Goal: Task Accomplishment & Management: Use online tool/utility

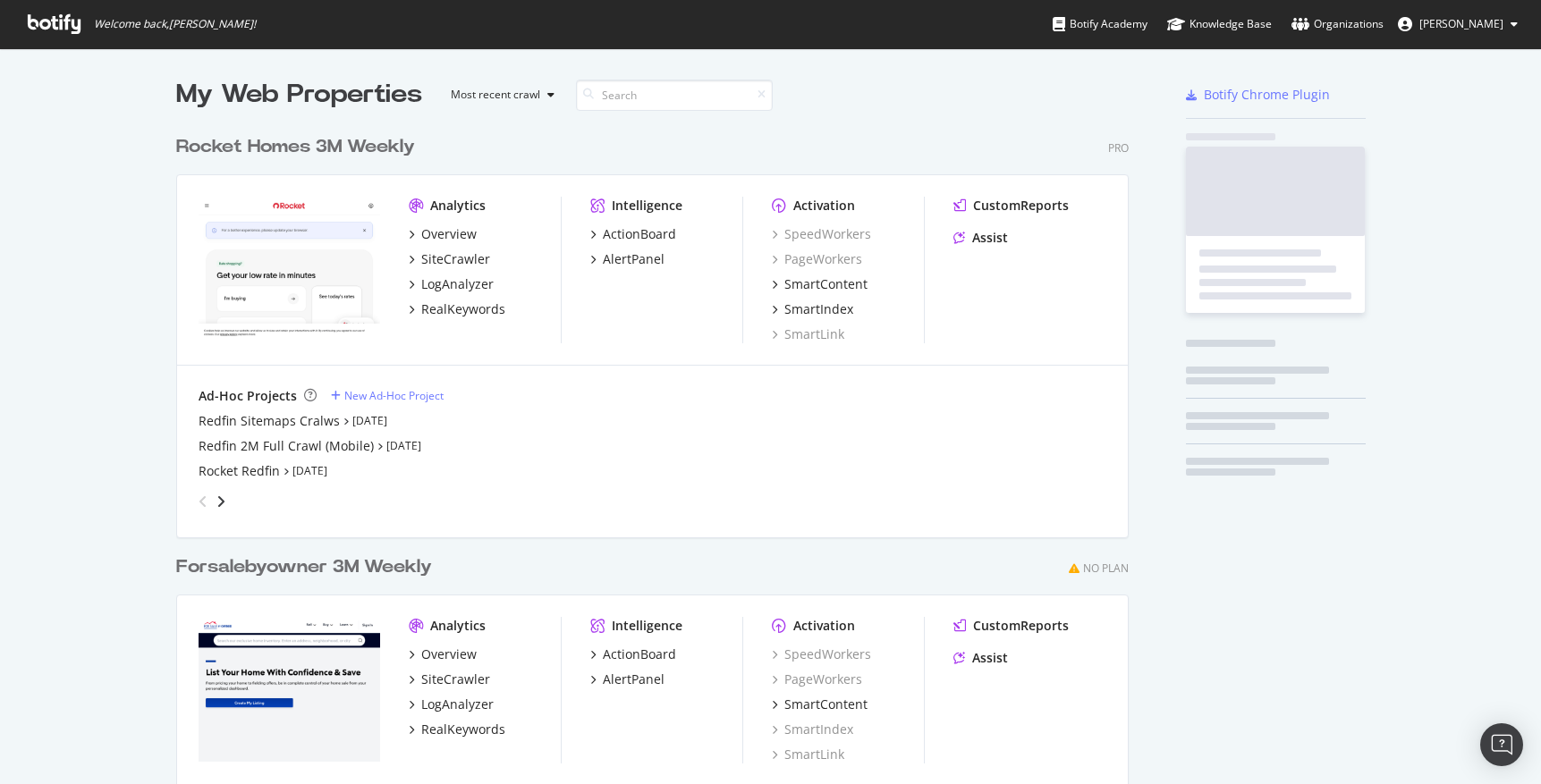
scroll to position [808, 967]
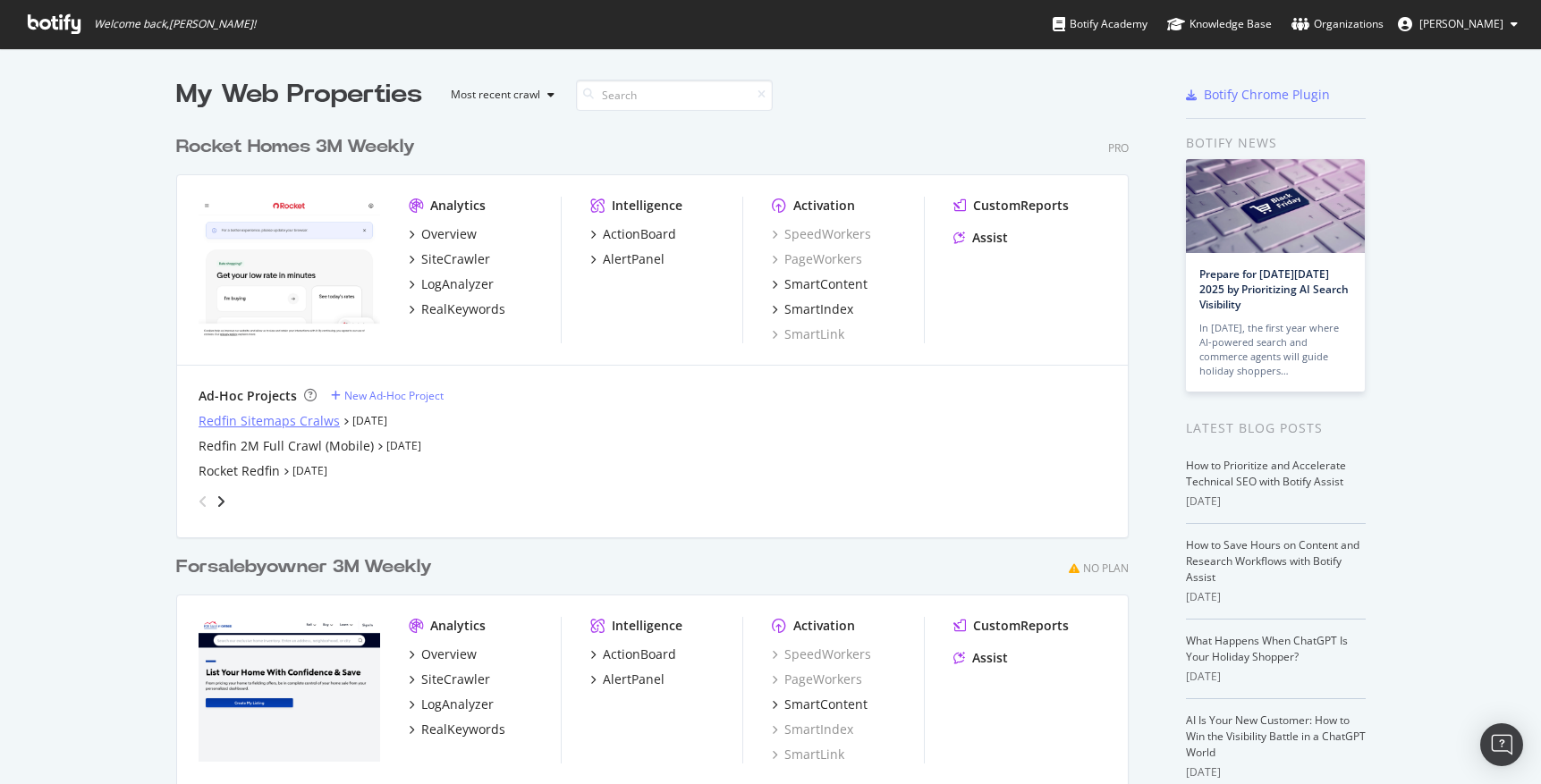
click at [300, 420] on div "Redfin Sitemaps Cralws" at bounding box center [269, 421] width 141 height 18
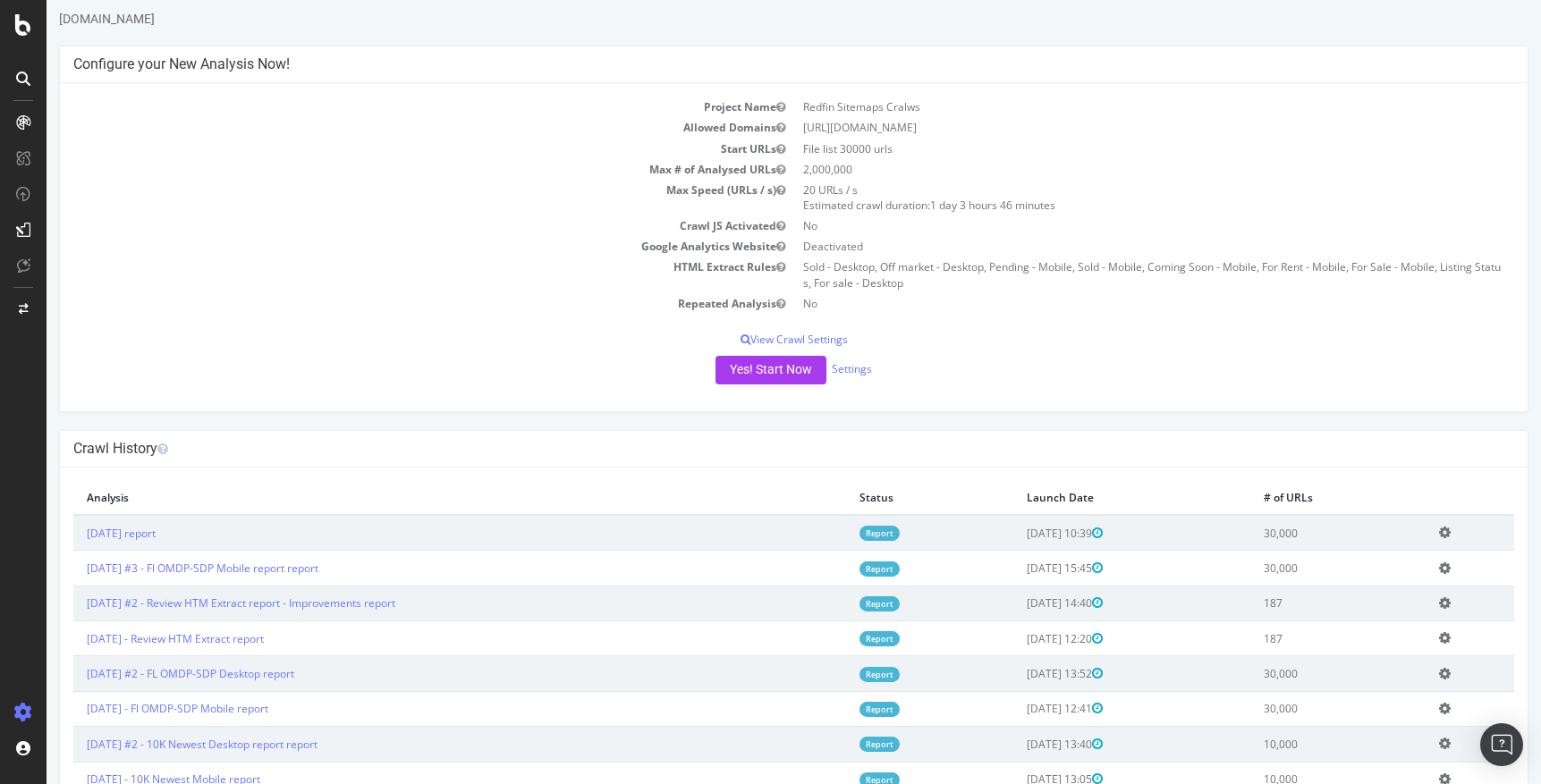
scroll to position [46, 0]
click at [1451, 569] on icon at bounding box center [1444, 567] width 12 height 14
click at [1391, 593] on link "Edit name" at bounding box center [1379, 594] width 143 height 24
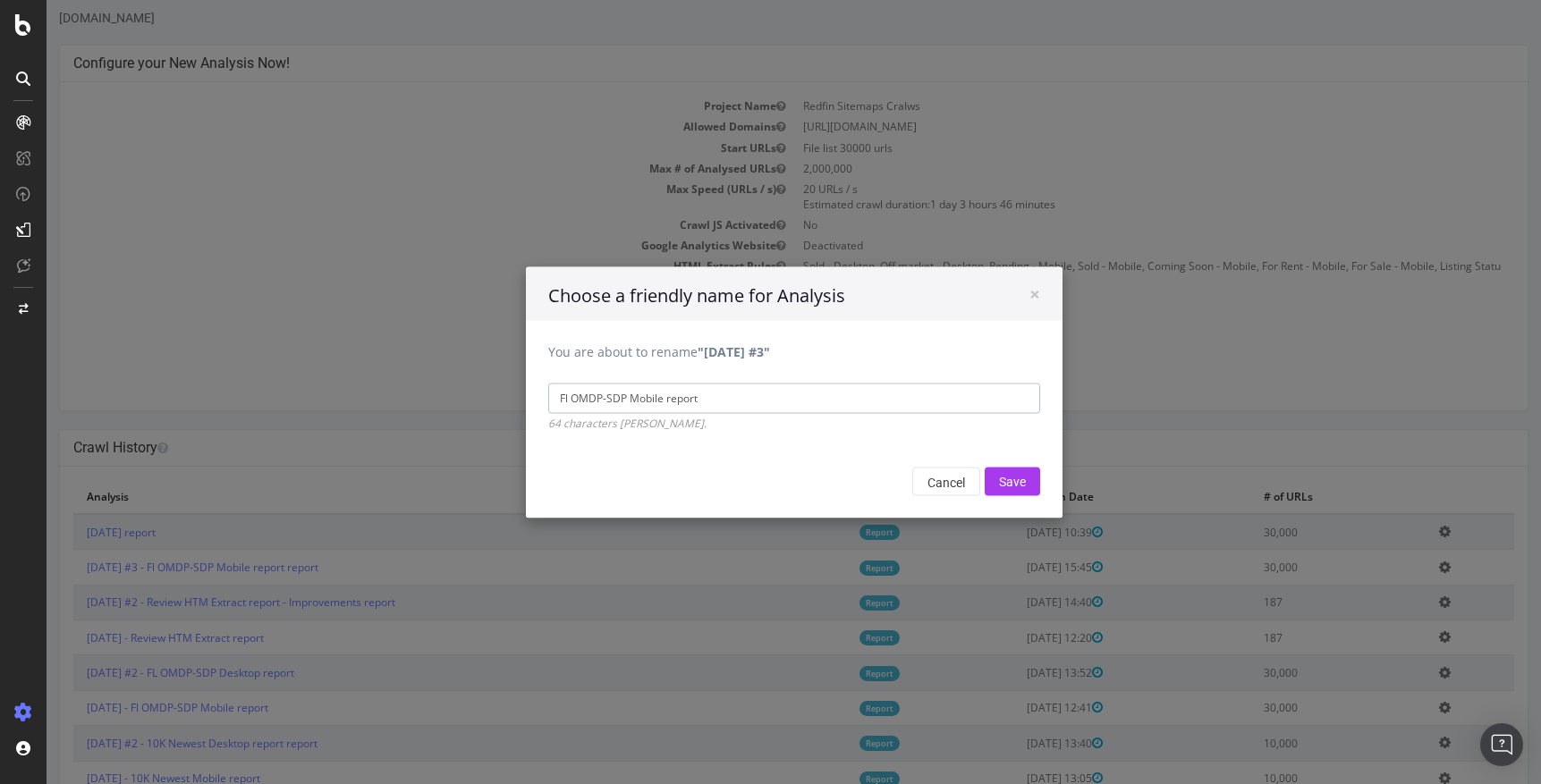
click at [675, 400] on input "Fl OMDP-SDP Mobile report" at bounding box center [794, 398] width 492 height 31
drag, startPoint x: 675, startPoint y: 394, endPoint x: 541, endPoint y: 394, distance: 134.0
click at [541, 394] on div "You are about to rename "2025 Sep. 19th #3" Fl OMDP-SDP Mobile 64 characters ma…" at bounding box center [793, 375] width 536 height 111
type input "Fl OMDP-SDP Mobile"
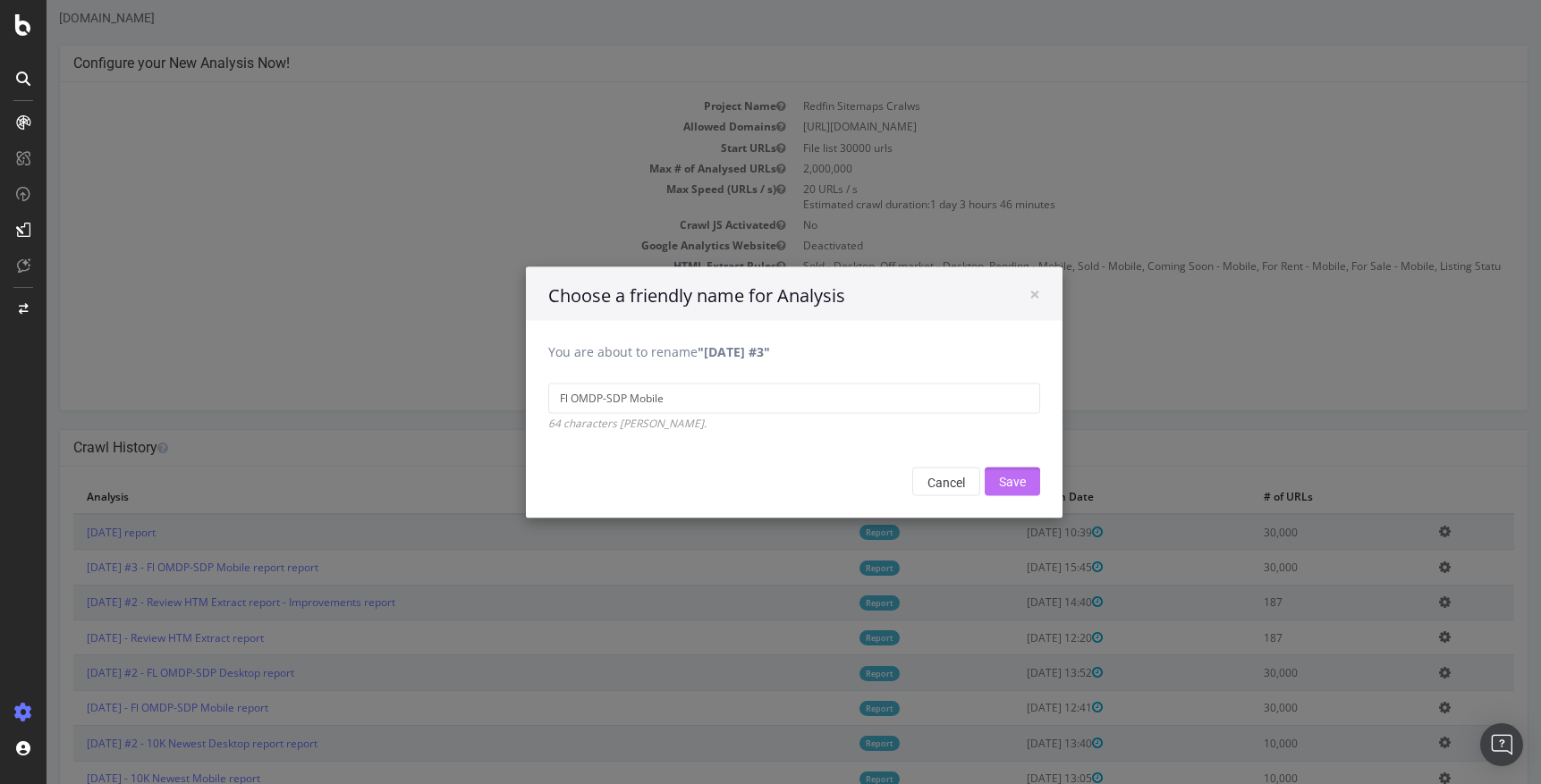
click at [1026, 482] on input "Save" at bounding box center [1012, 481] width 55 height 29
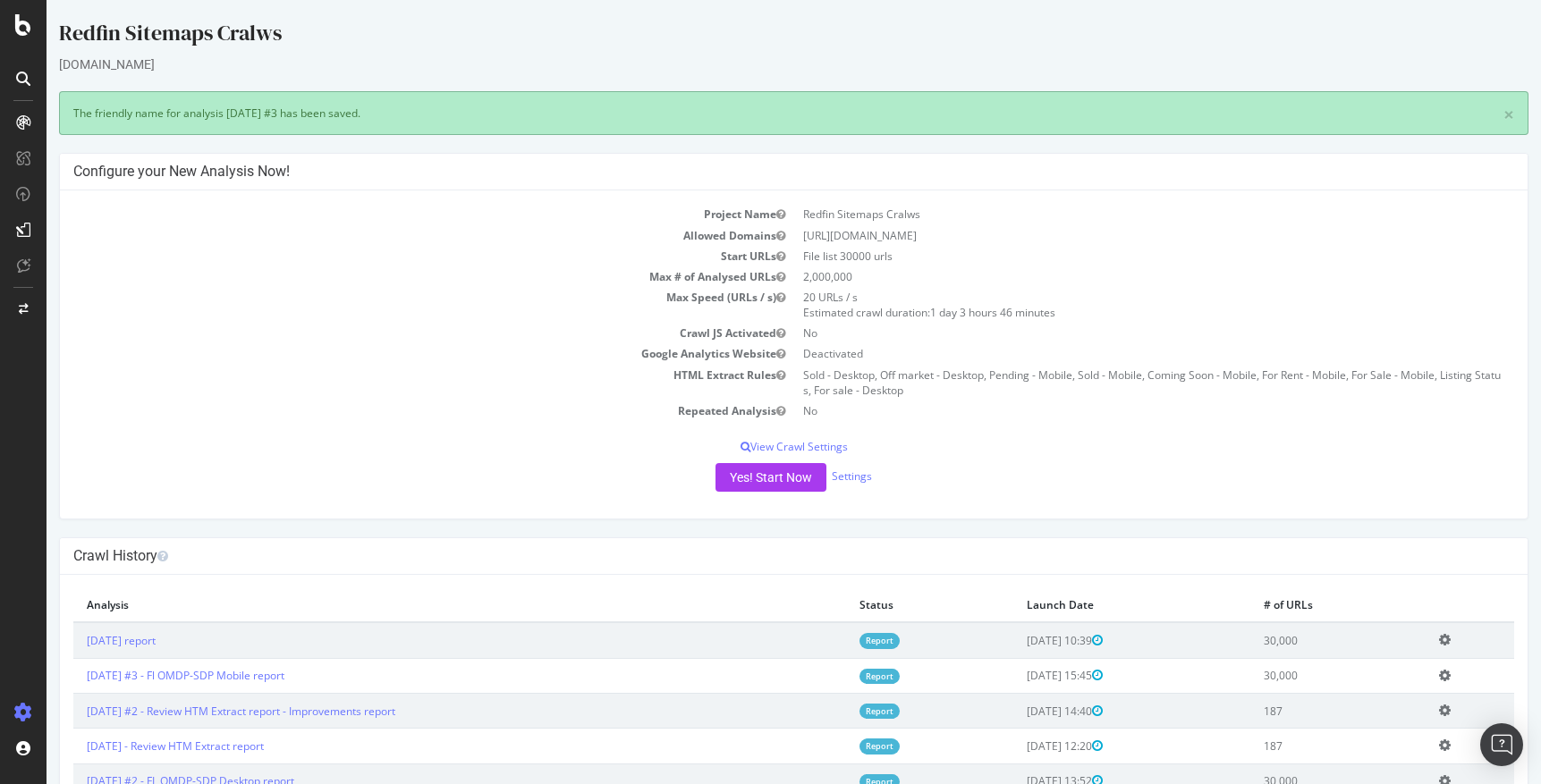
scroll to position [0, 0]
click at [1451, 640] on icon at bounding box center [1444, 639] width 12 height 14
click at [1405, 661] on link "Add name" at bounding box center [1379, 667] width 143 height 24
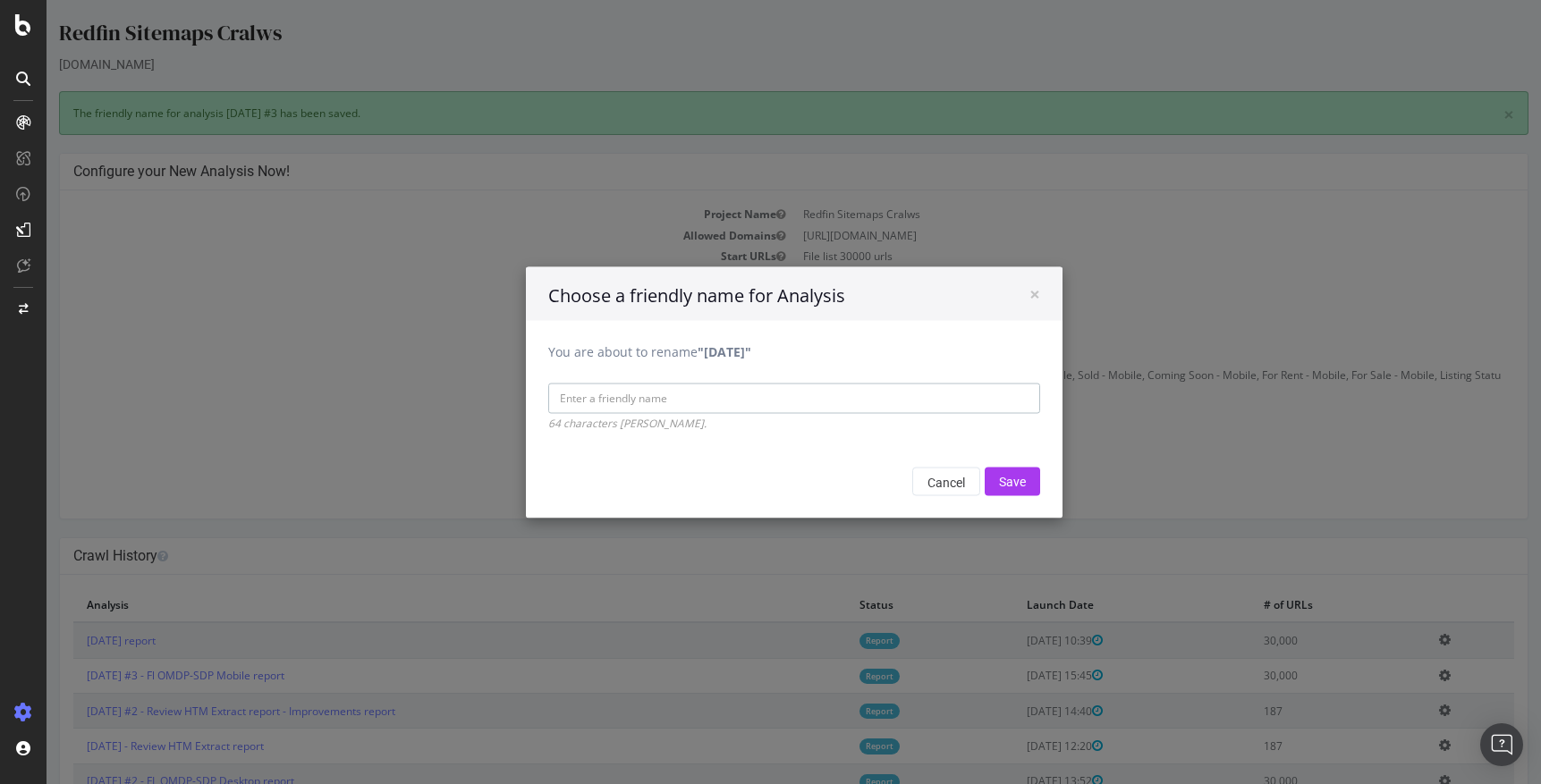
paste input "Fl OMDP-SDP Mobile"
click at [656, 395] on input "Fl OMDP-SDP Mobile" at bounding box center [794, 398] width 492 height 31
type input "FL OMDP-SDP Desktop"
click at [1005, 479] on input "Save" at bounding box center [1012, 481] width 55 height 29
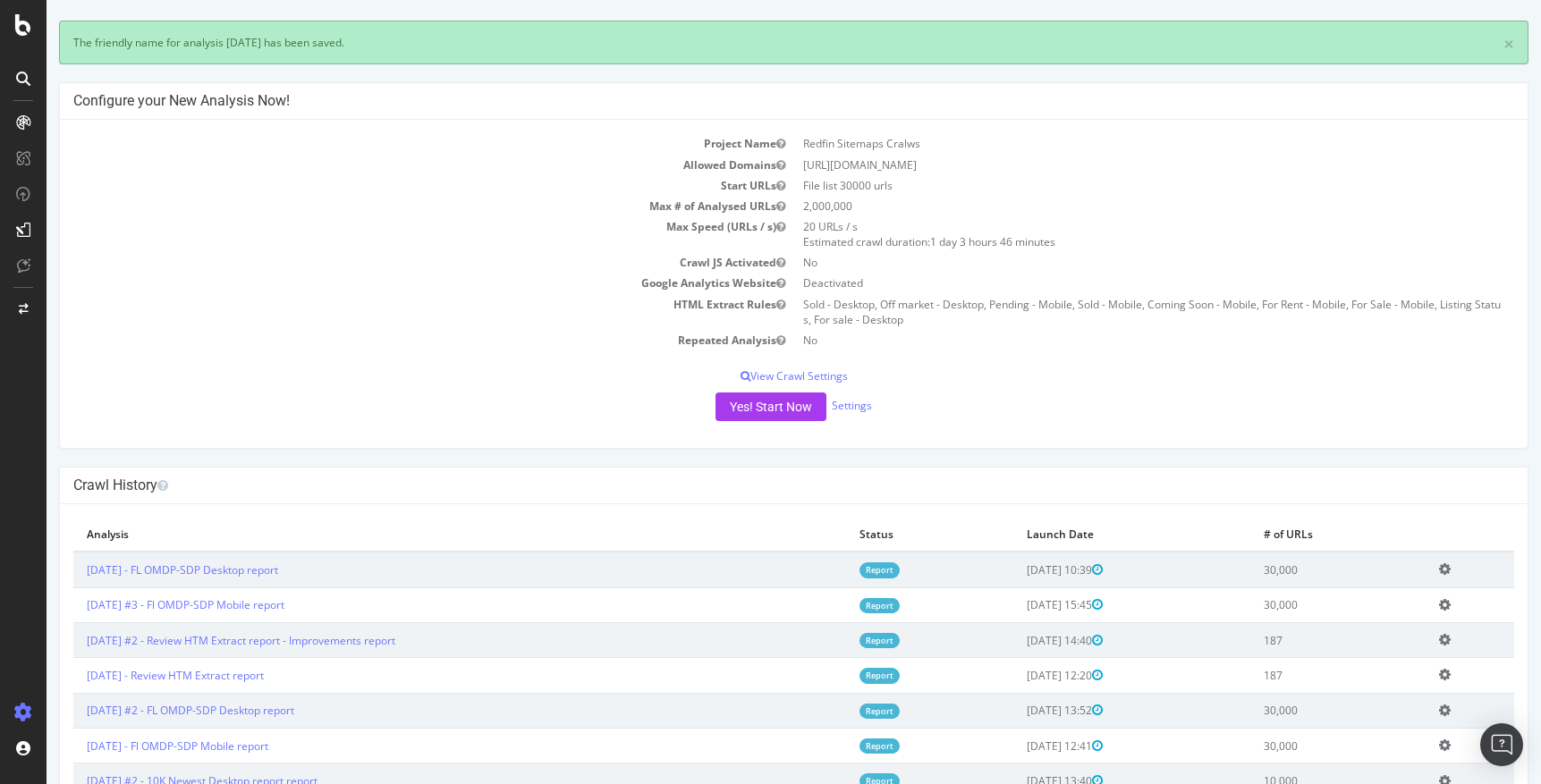
scroll to position [88, 0]
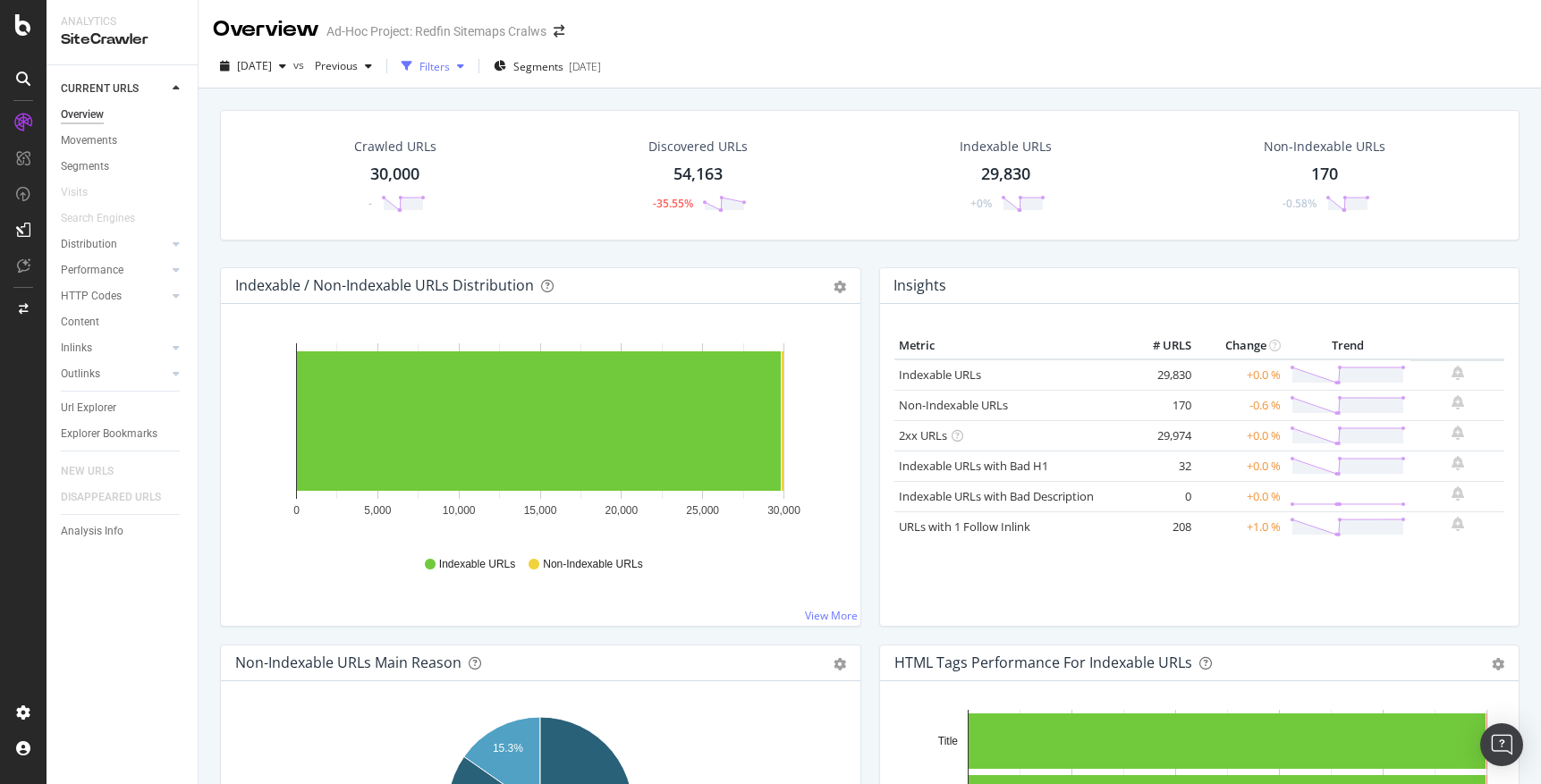
click at [464, 66] on icon "button" at bounding box center [460, 66] width 7 height 11
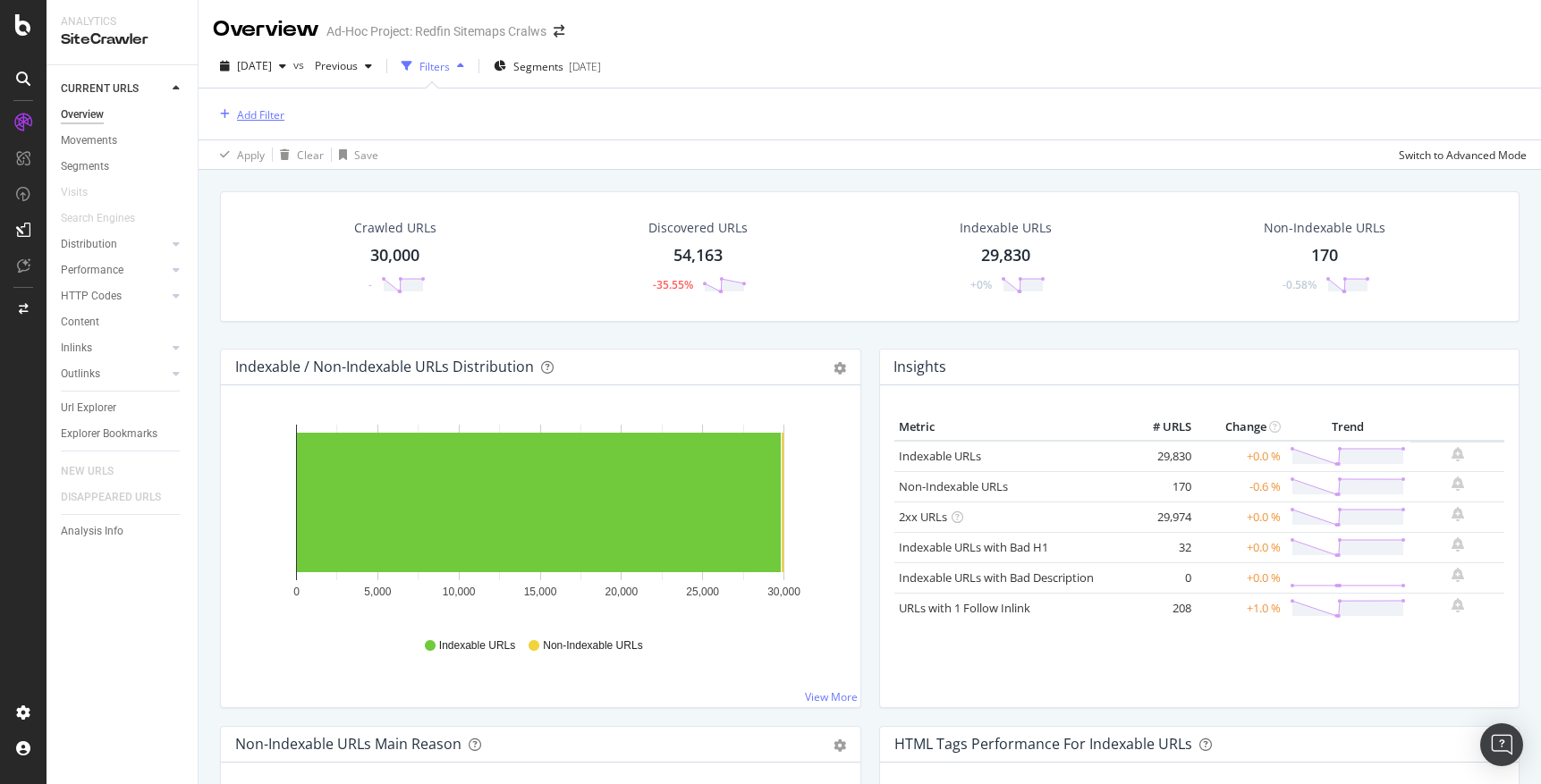
click at [245, 118] on div "Add Filter" at bounding box center [260, 115] width 47 height 15
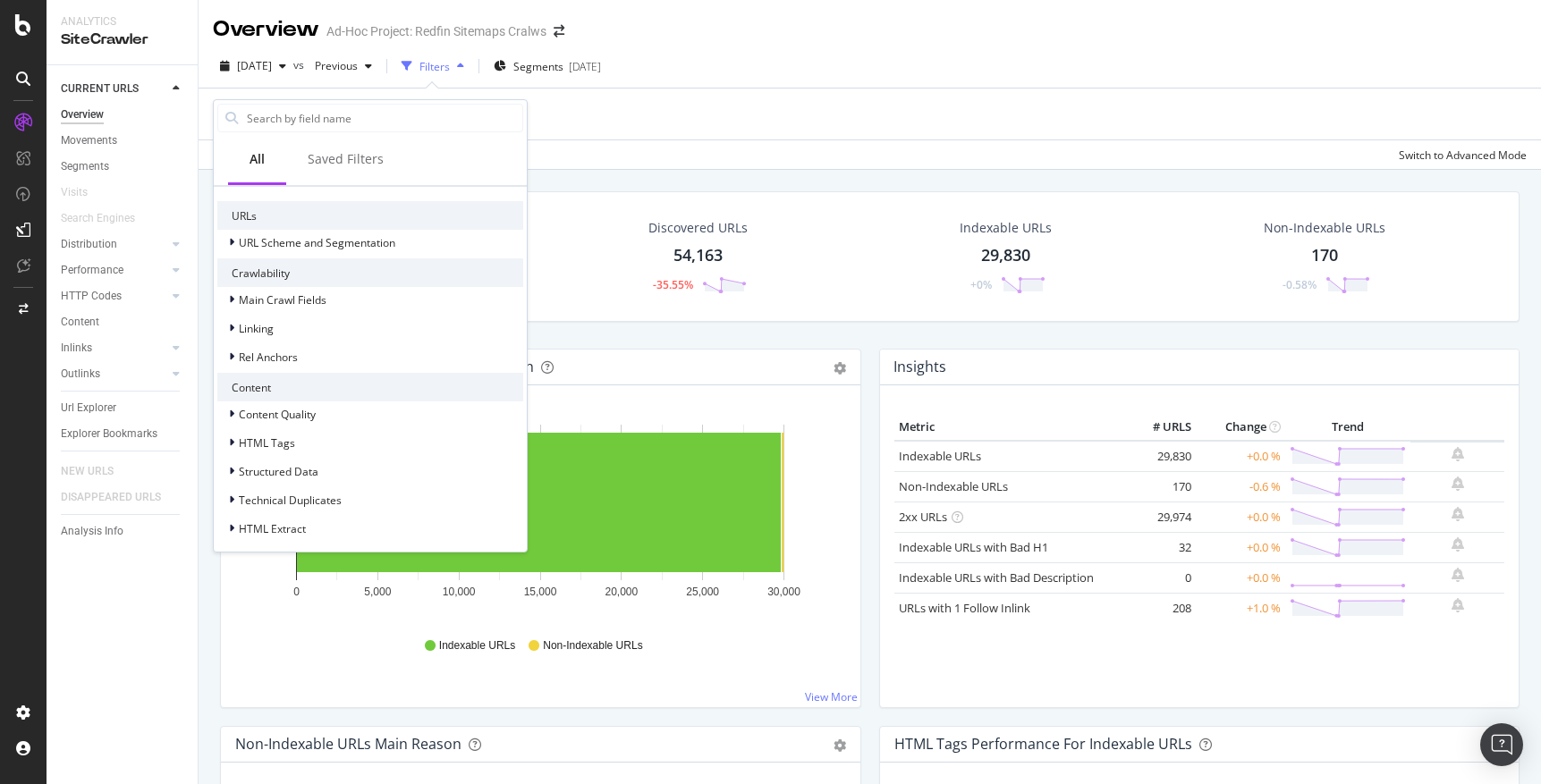
scroll to position [345, 0]
click at [231, 524] on icon at bounding box center [232, 525] width 5 height 11
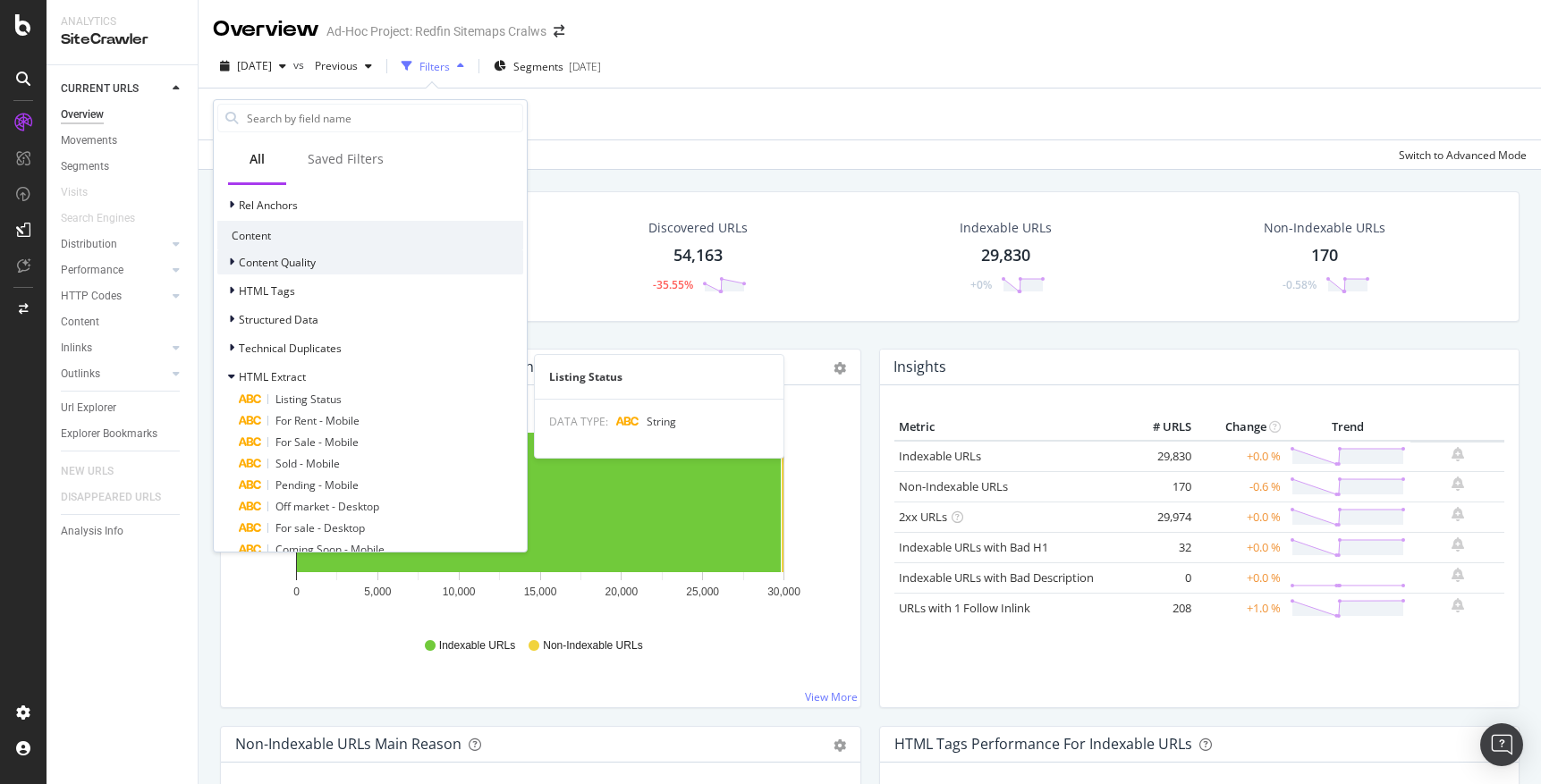
scroll to position [537, 0]
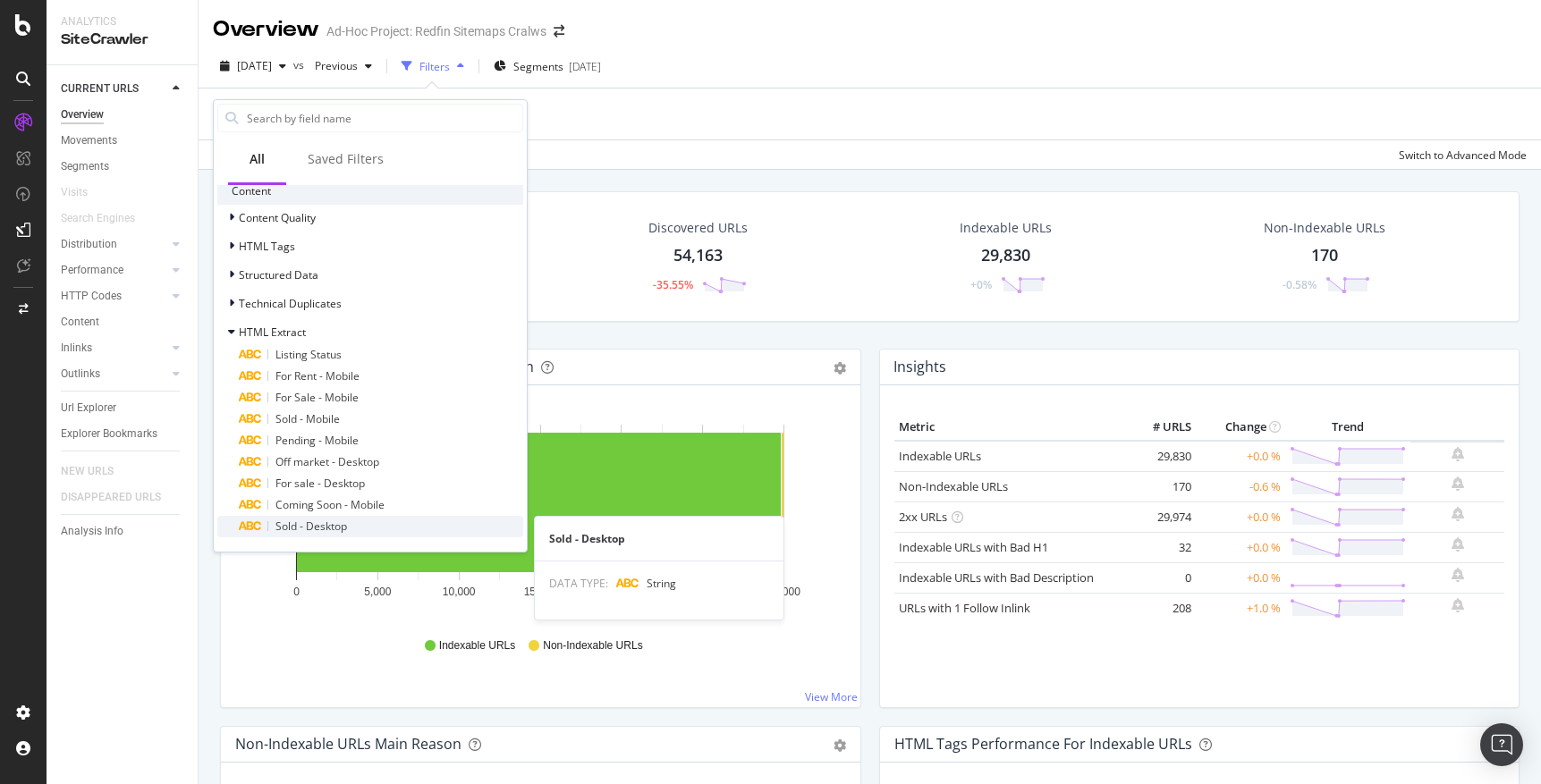
click at [319, 520] on span "Sold - Desktop" at bounding box center [311, 526] width 71 height 15
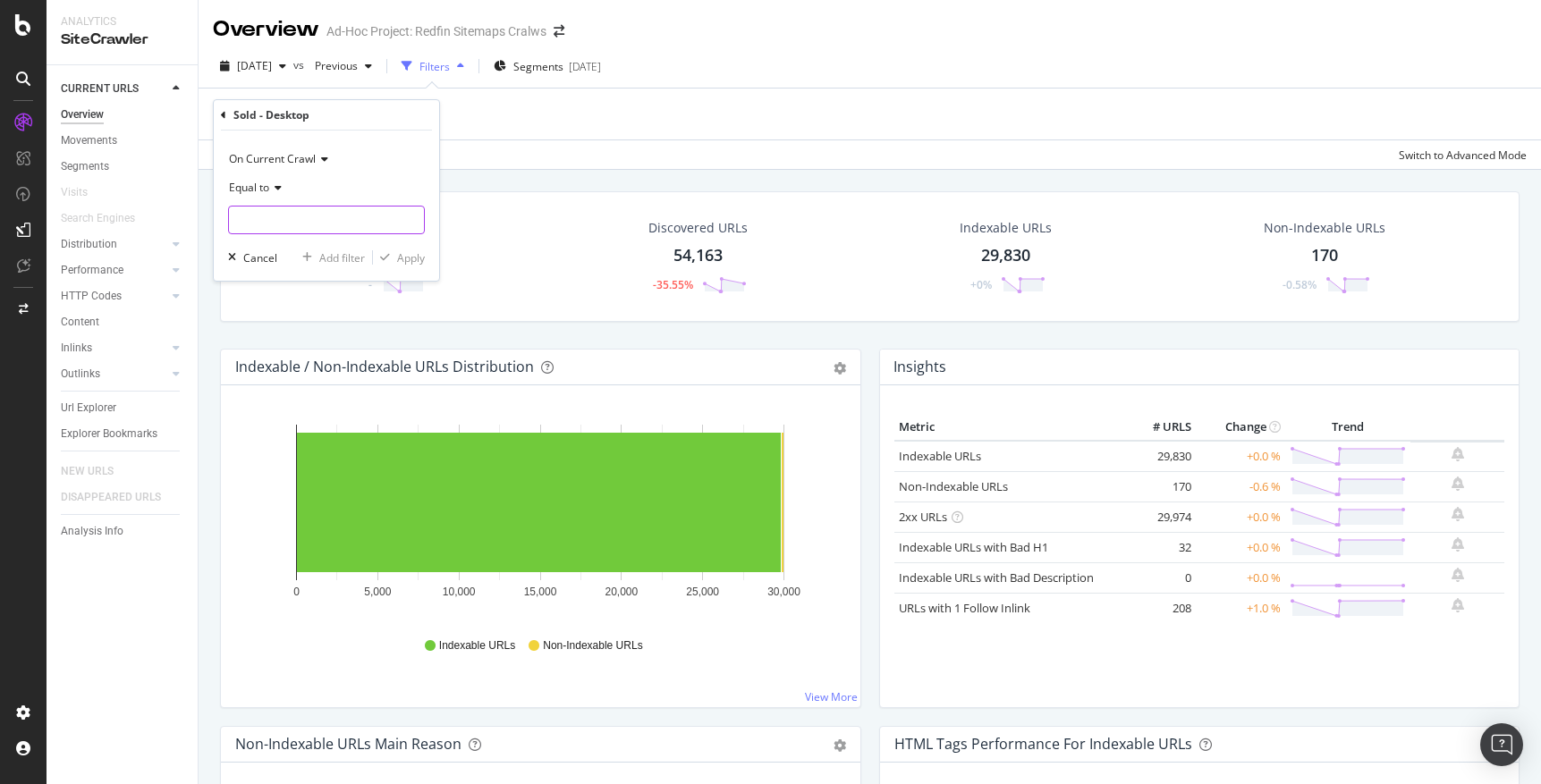
click at [290, 216] on input "text" at bounding box center [326, 220] width 195 height 29
click at [264, 262] on span "SOLD" at bounding box center [307, 262] width 147 height 15
type input "SOLD"
click at [403, 260] on div "Apply" at bounding box center [411, 258] width 28 height 15
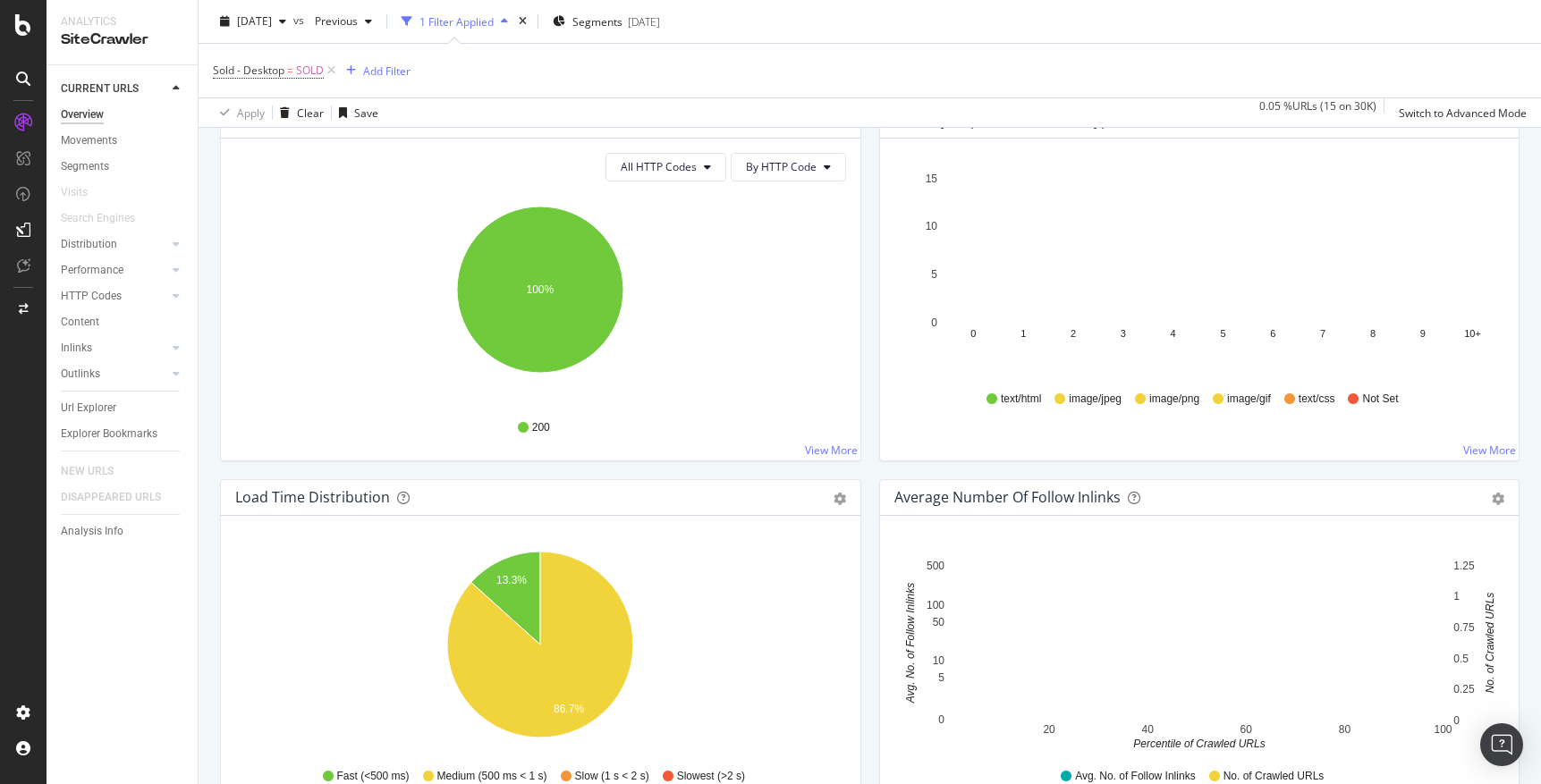
scroll to position [997, 0]
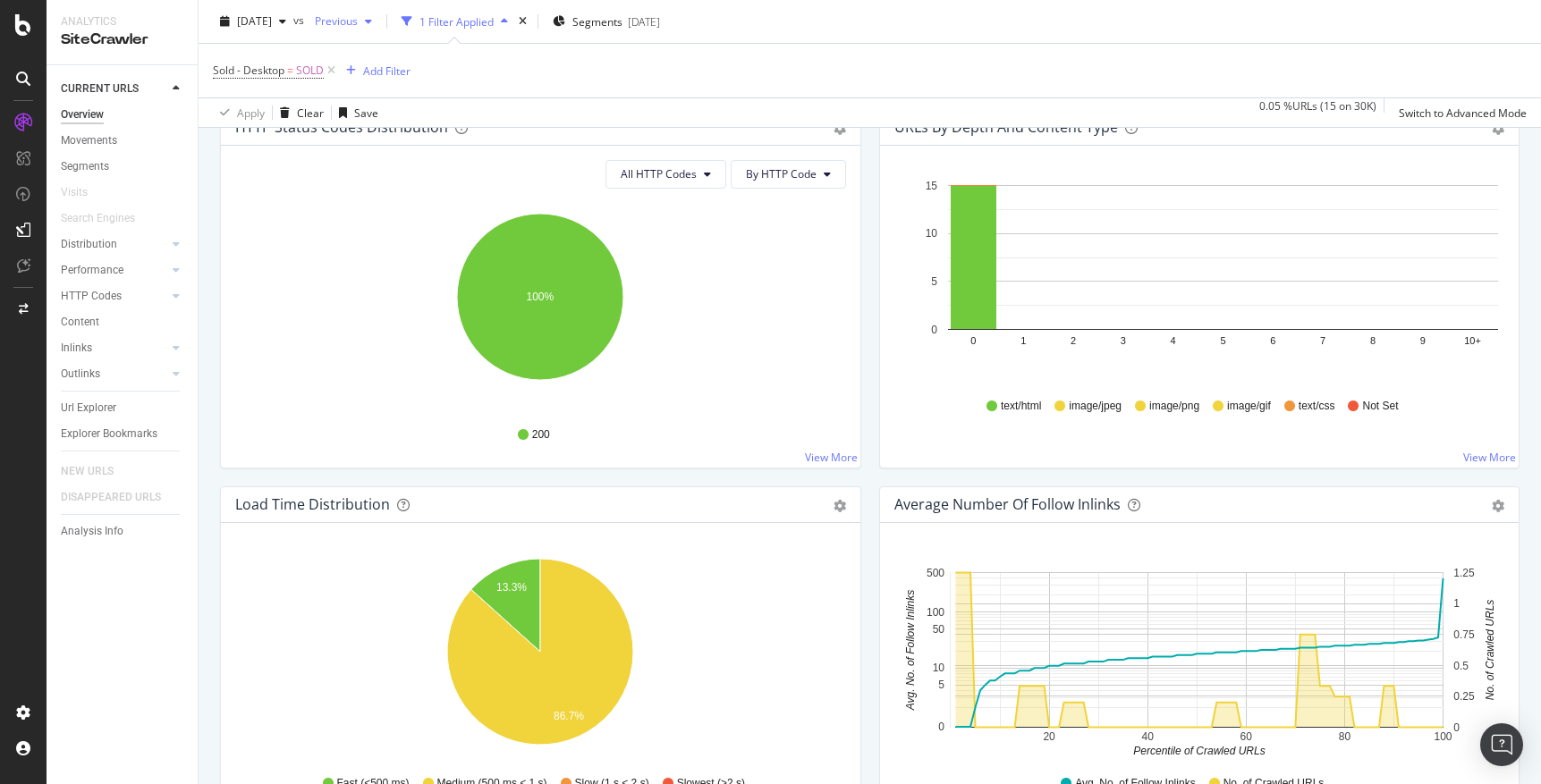
click at [372, 23] on icon "button" at bounding box center [368, 22] width 7 height 11
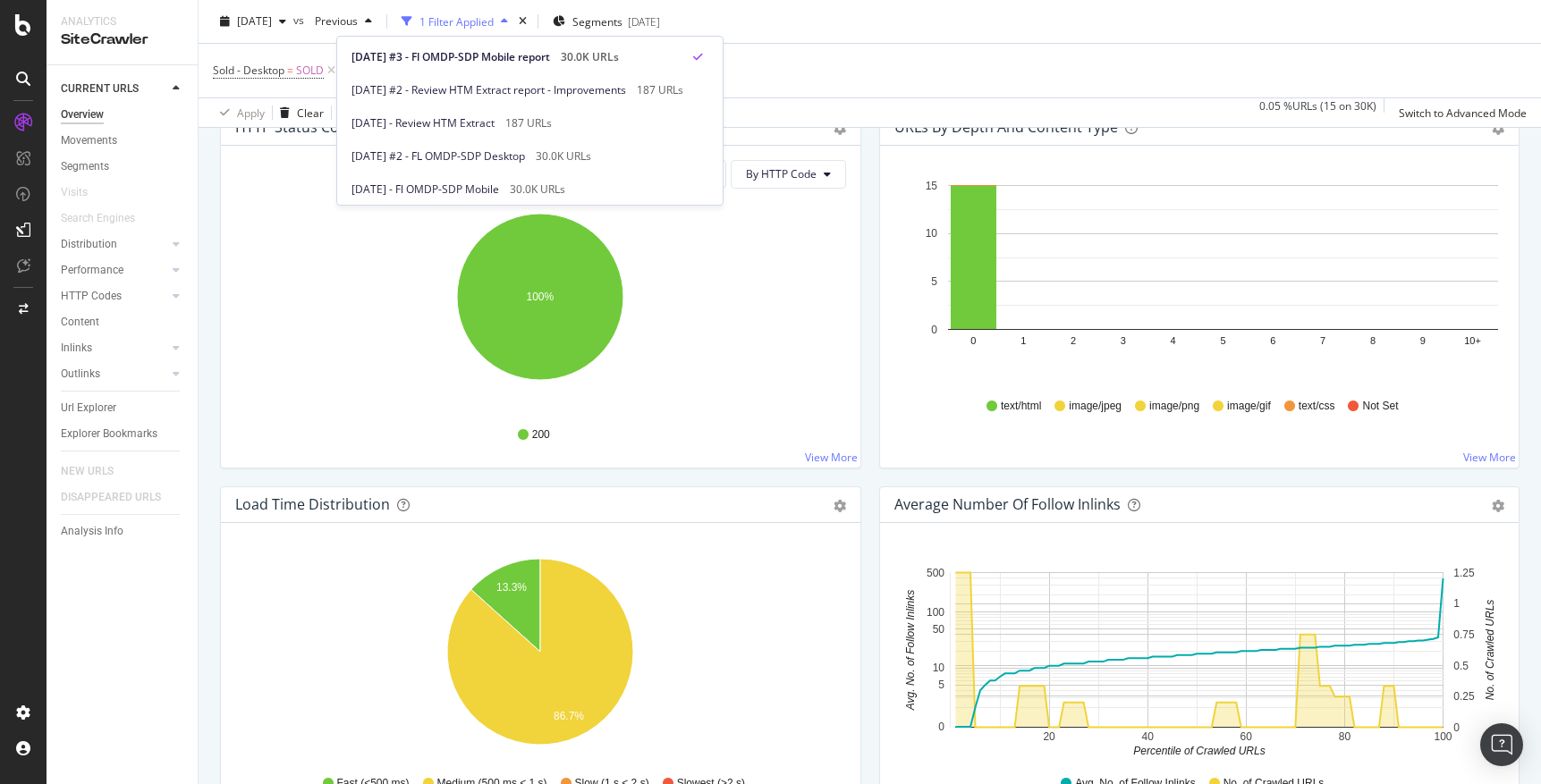
click at [893, 53] on div "Sold - Desktop = SOLD Add Filter" at bounding box center [869, 70] width 1314 height 53
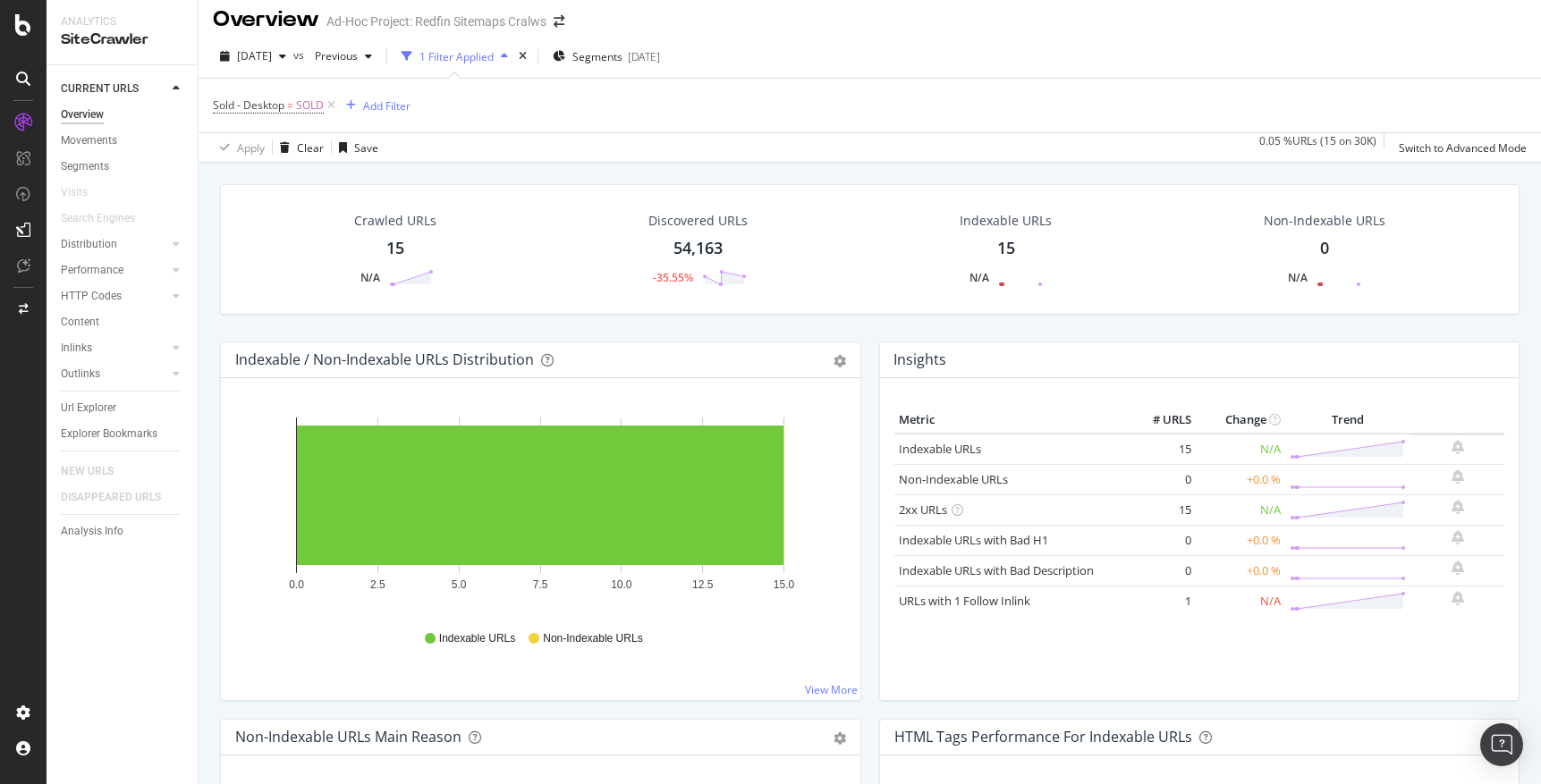
scroll to position [12, 0]
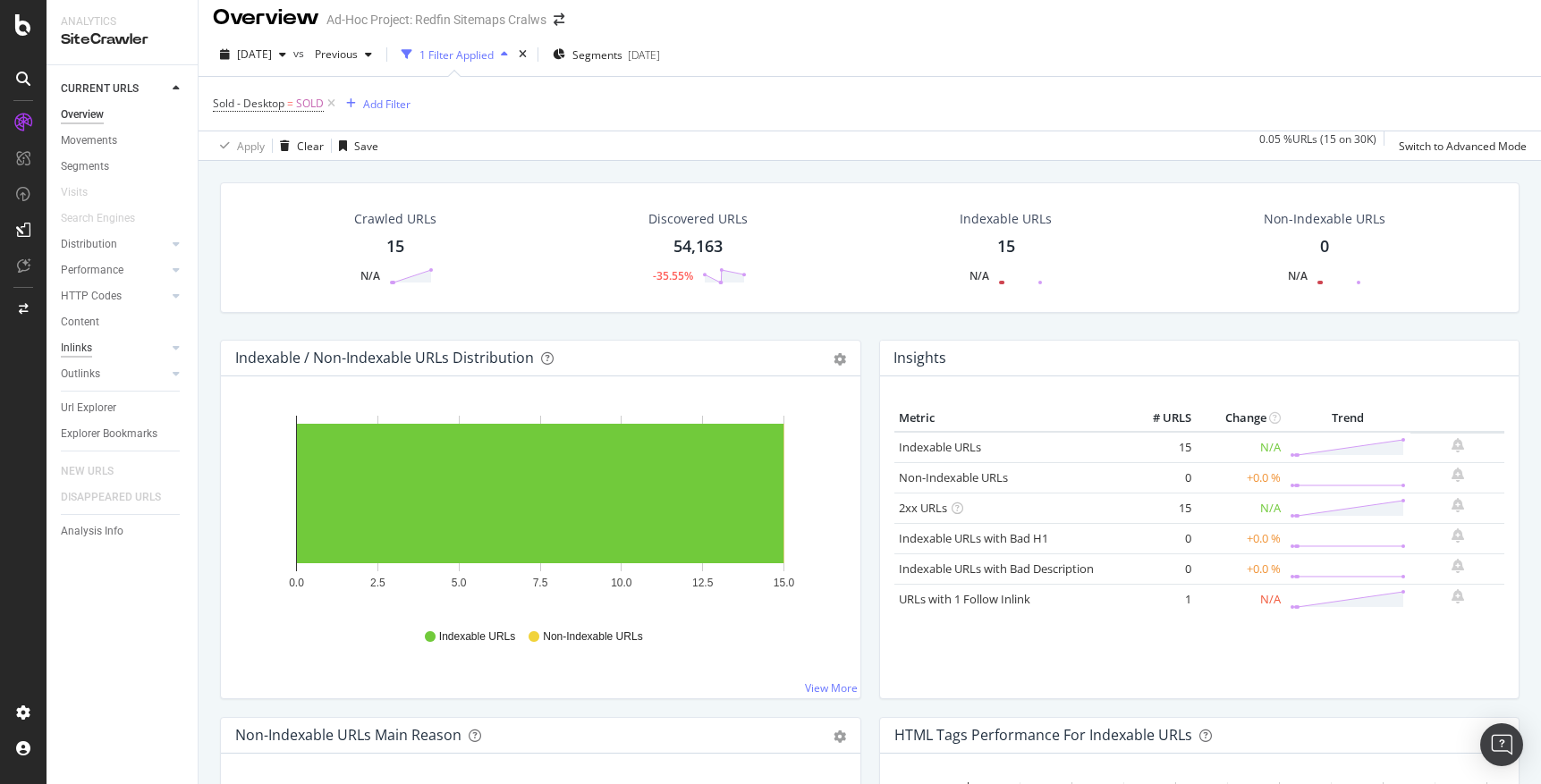
click at [84, 346] on div "Inlinks" at bounding box center [76, 348] width 32 height 19
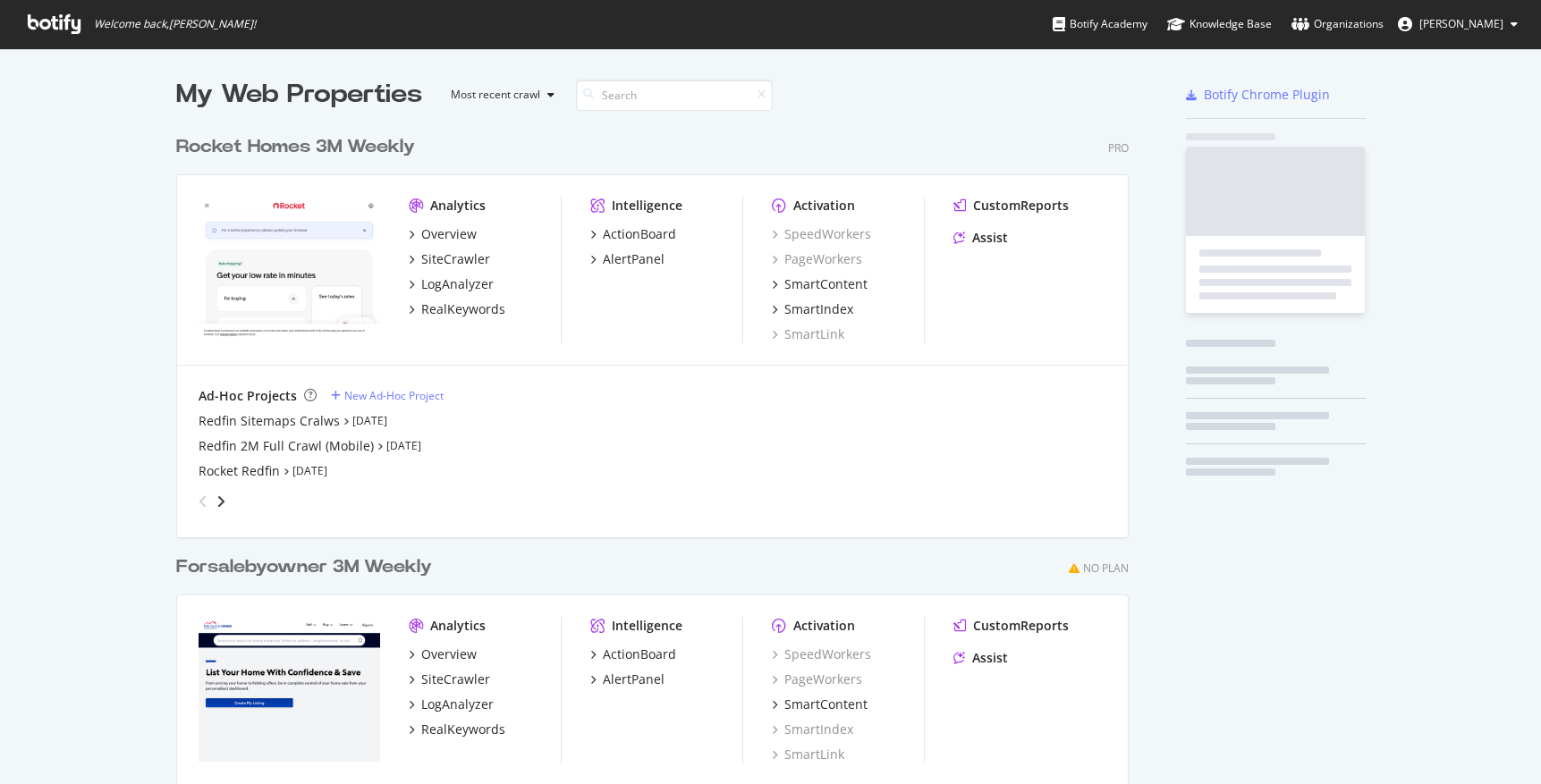
scroll to position [808, 967]
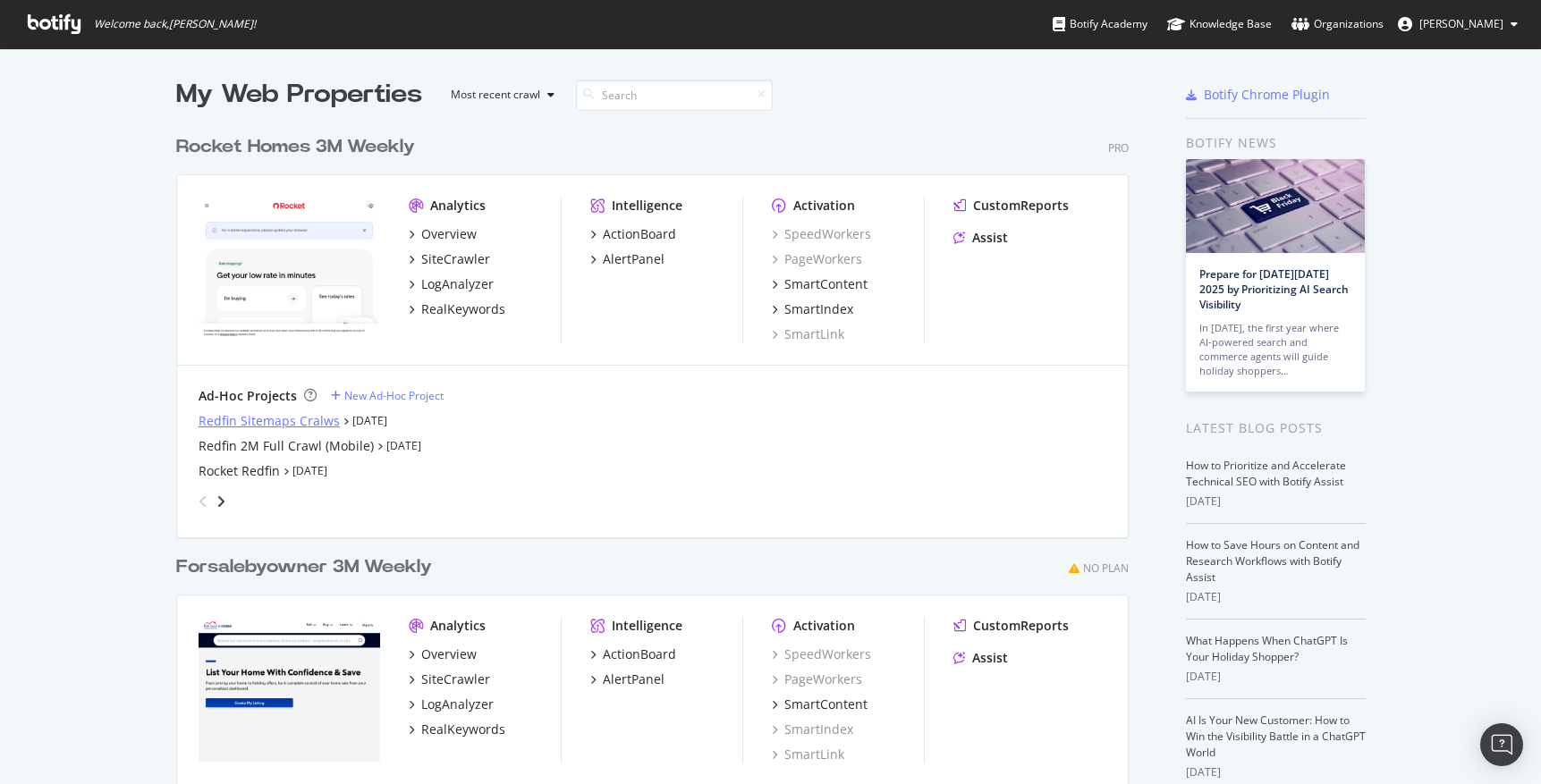
click at [247, 422] on div "Redfin Sitemaps Cralws" at bounding box center [269, 421] width 141 height 18
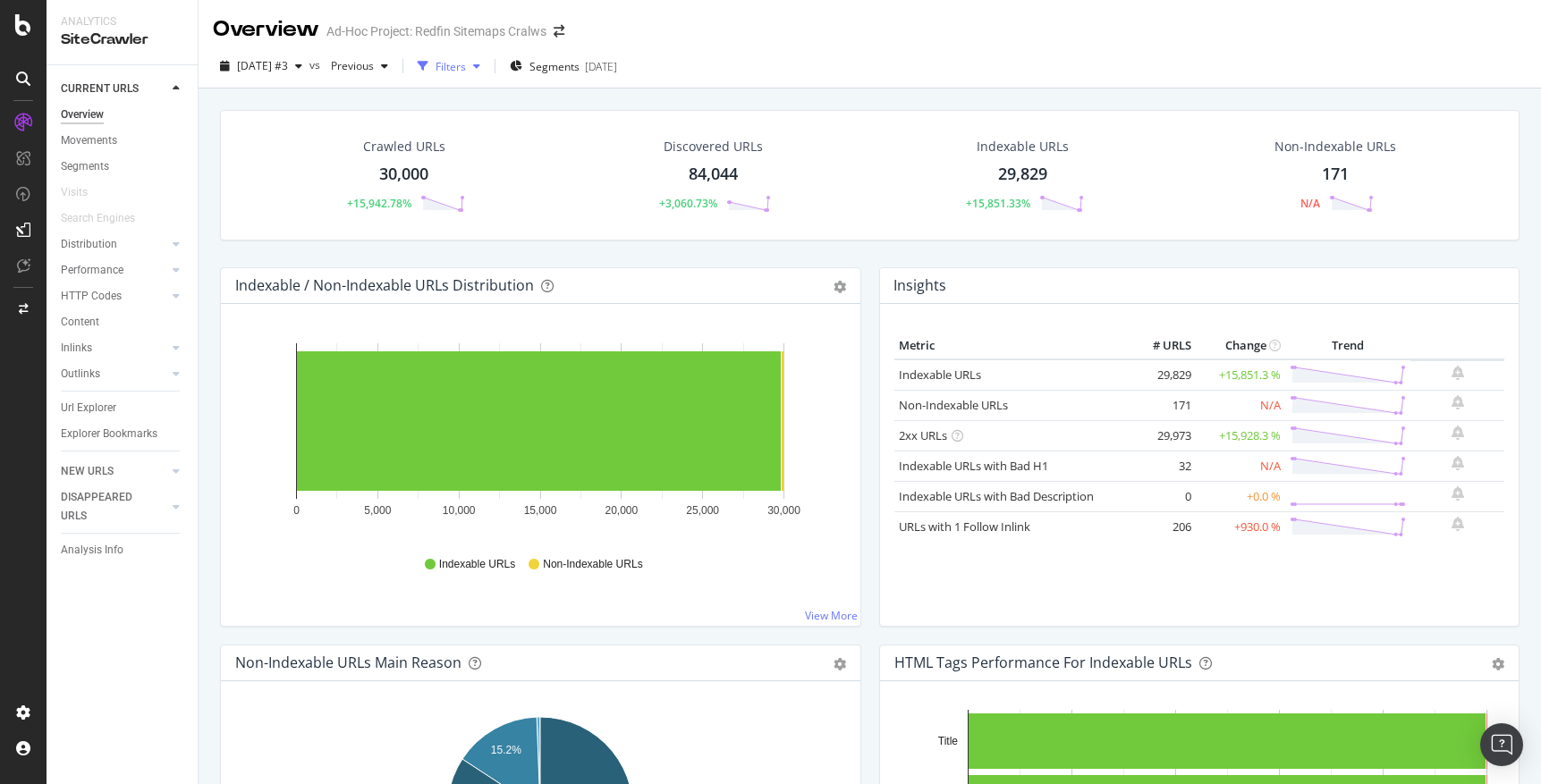
click at [480, 62] on icon "button" at bounding box center [477, 66] width 7 height 11
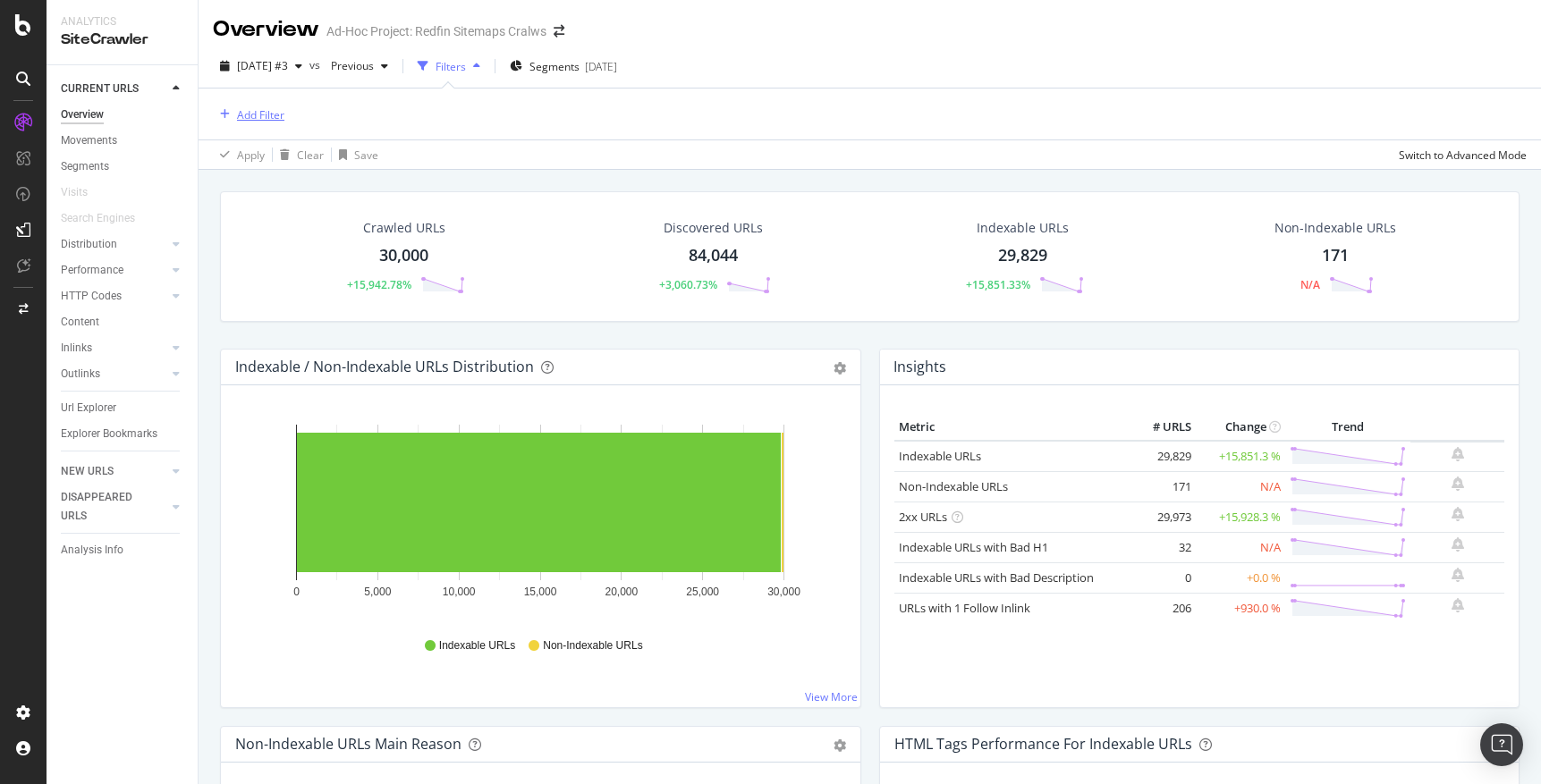
click at [271, 116] on div "Add Filter" at bounding box center [260, 115] width 47 height 15
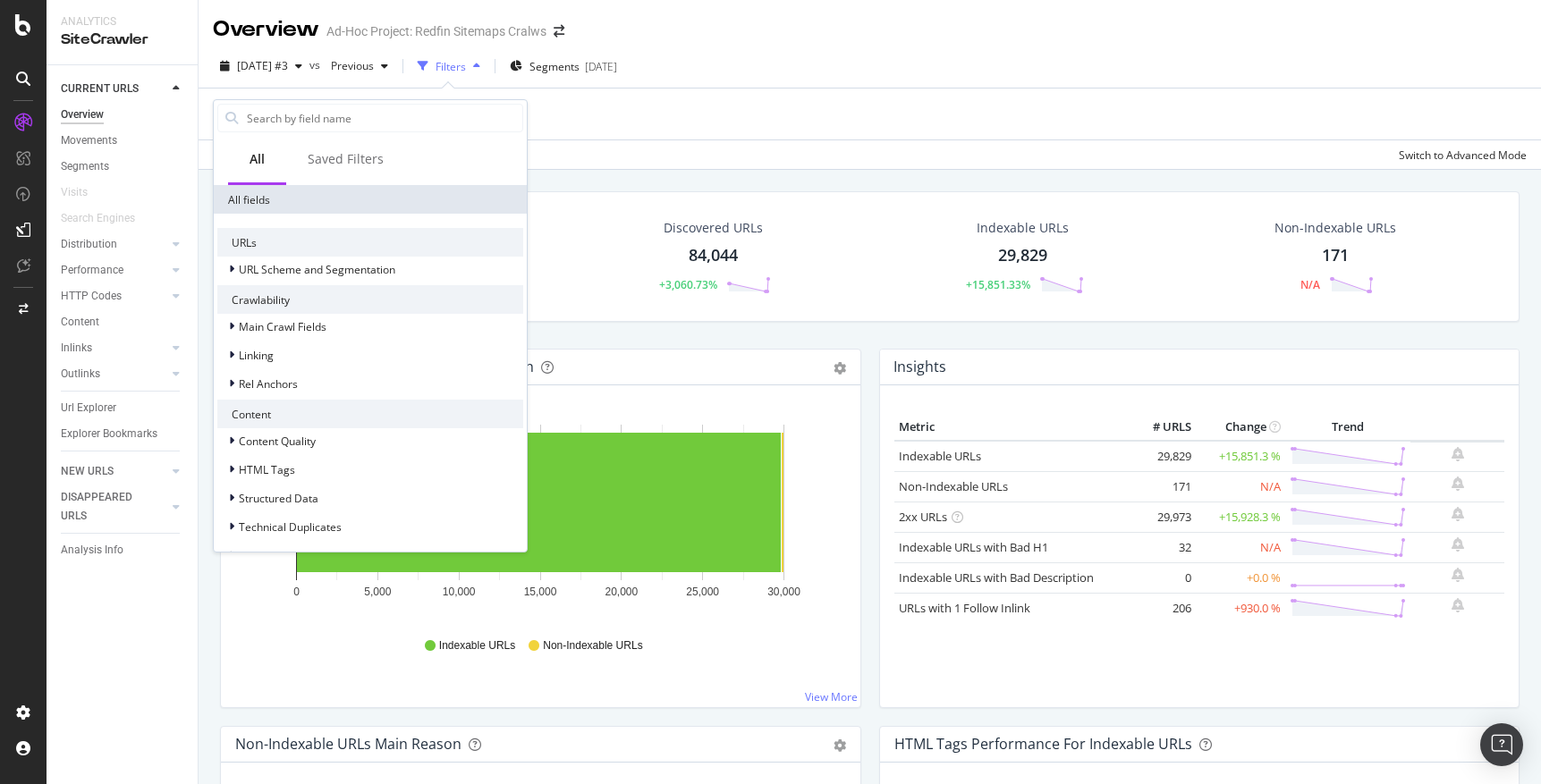
scroll to position [345, 0]
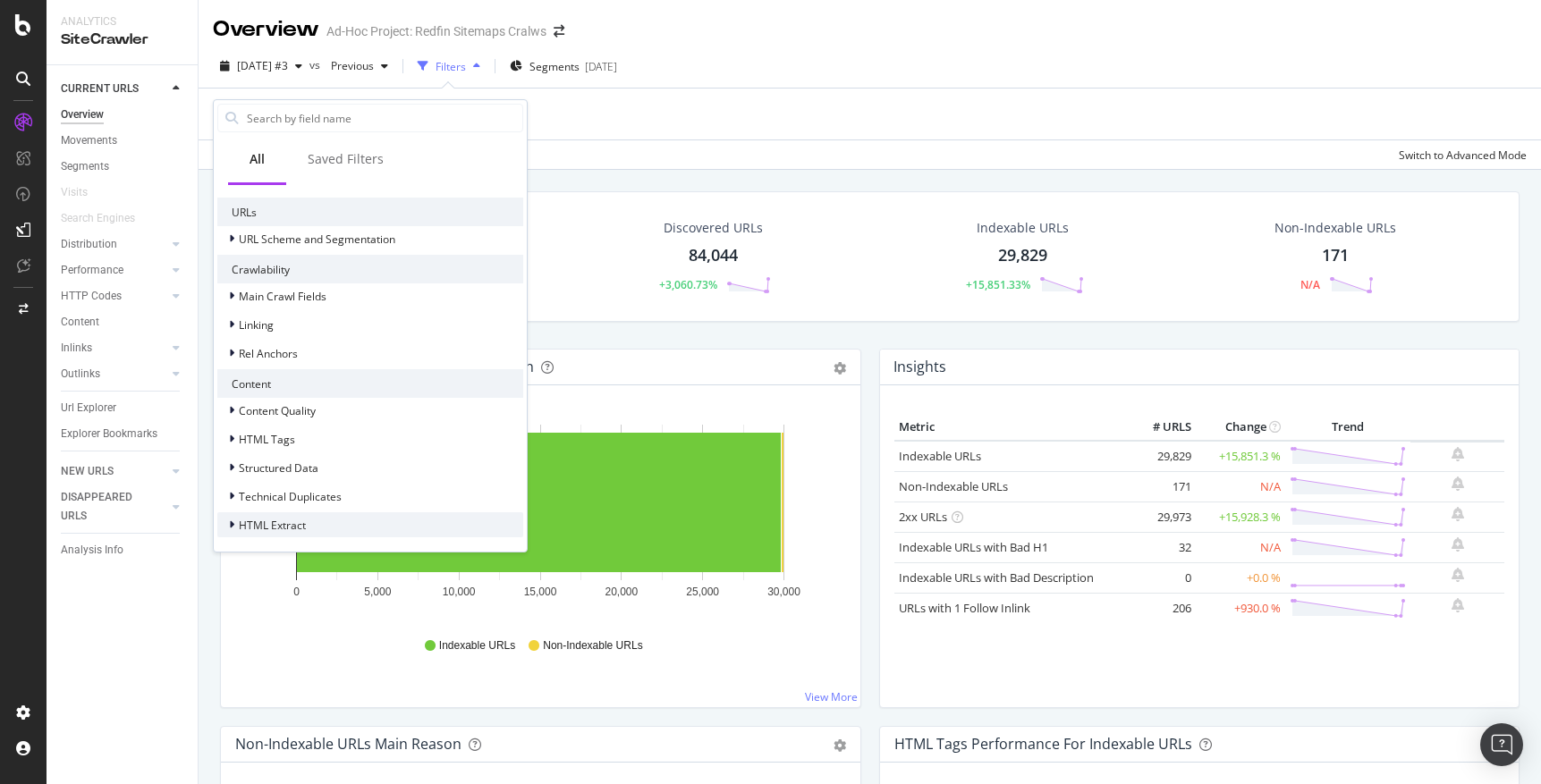
click at [232, 521] on icon at bounding box center [232, 525] width 5 height 11
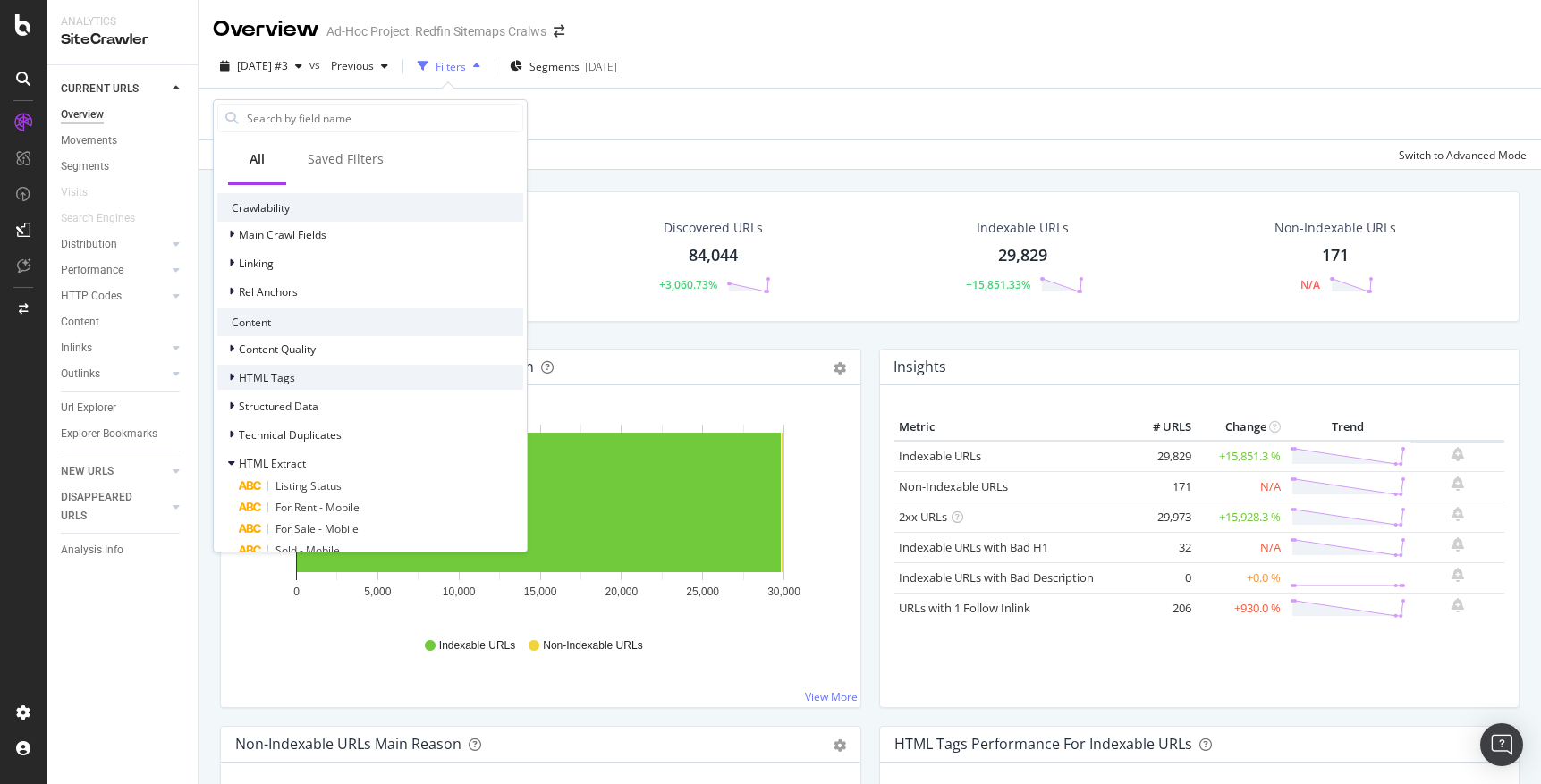
scroll to position [408, 0]
click at [234, 431] on div at bounding box center [233, 433] width 11 height 18
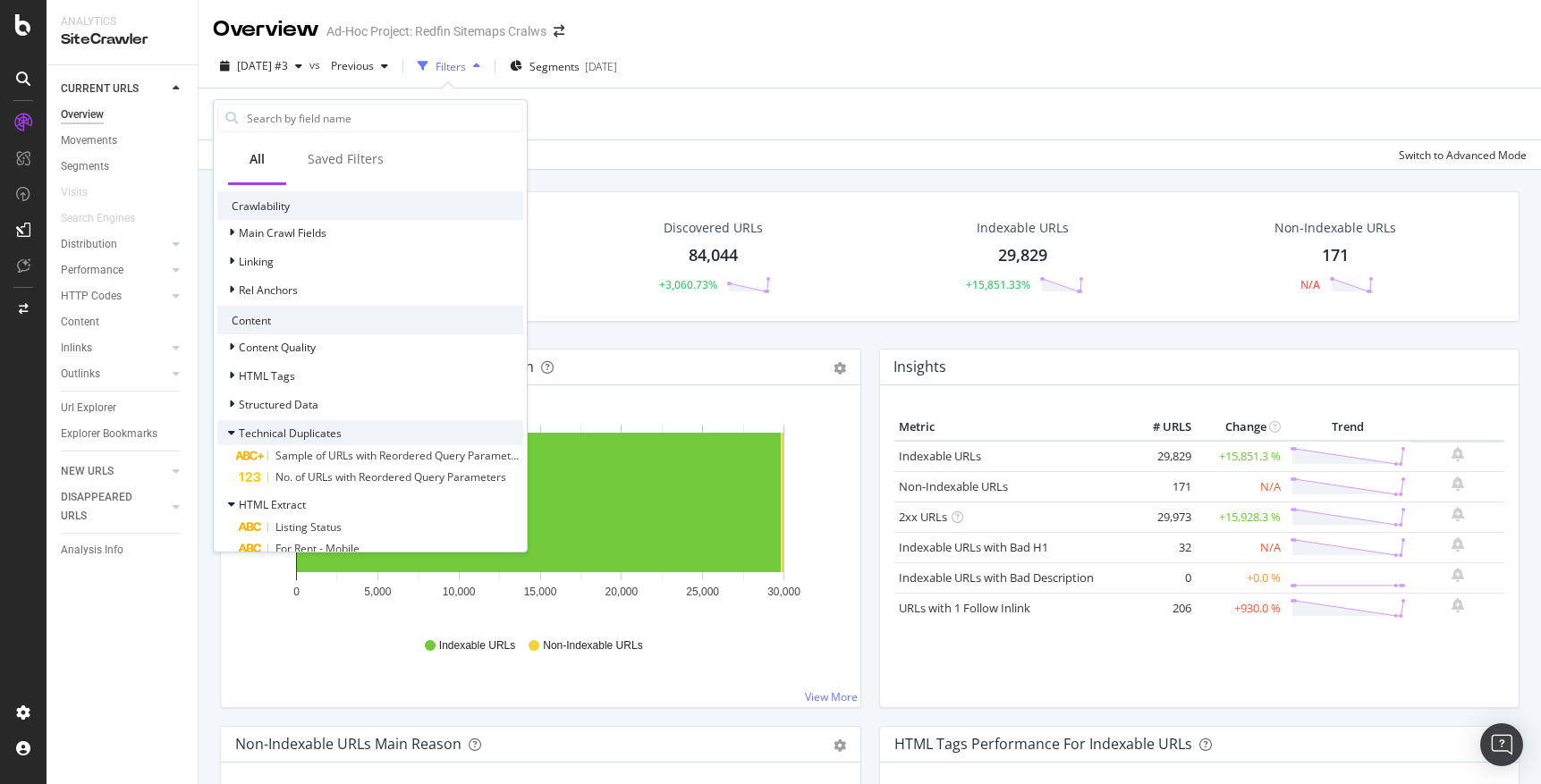
click at [235, 431] on div at bounding box center [233, 433] width 11 height 18
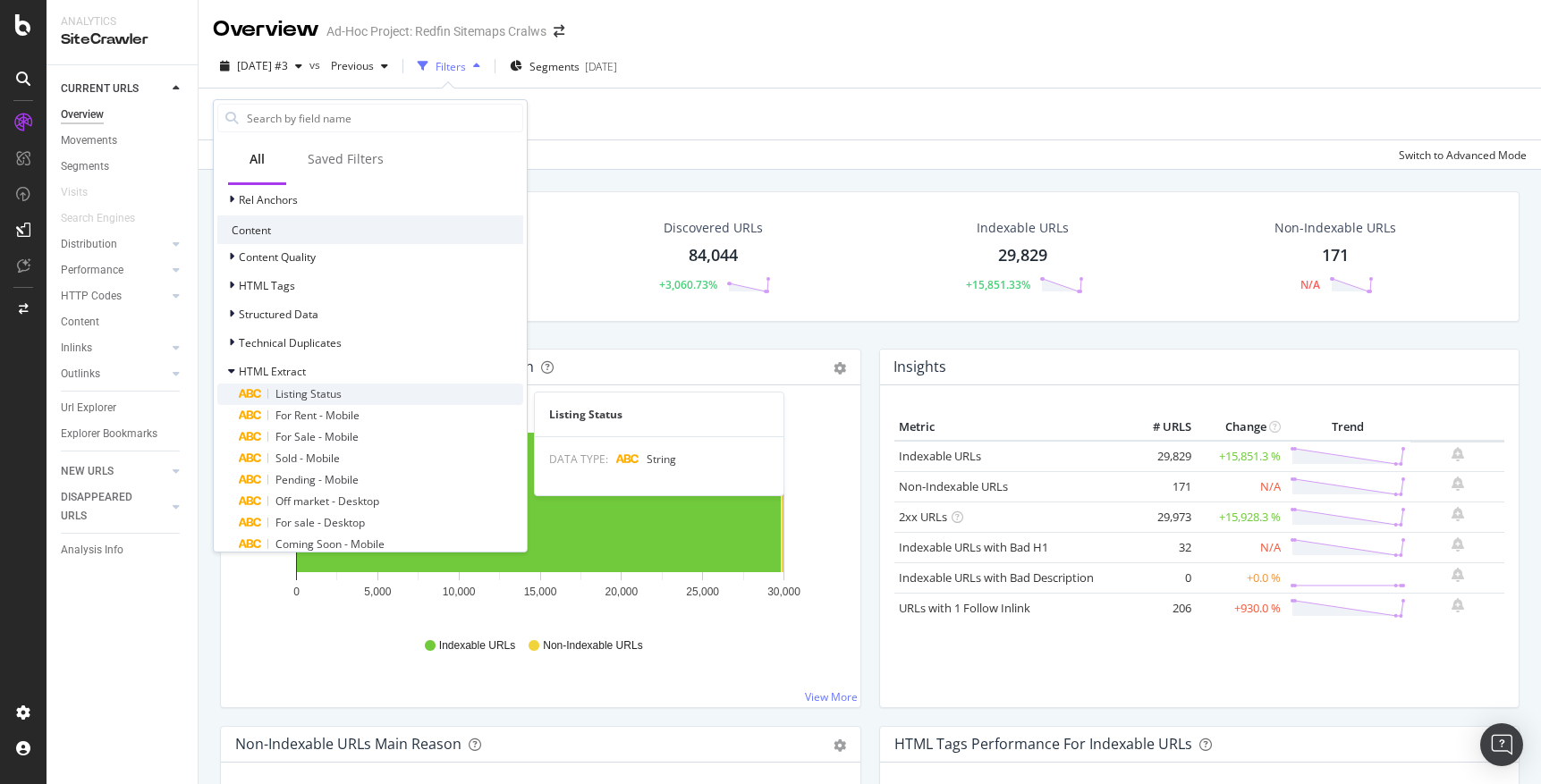
scroll to position [537, 0]
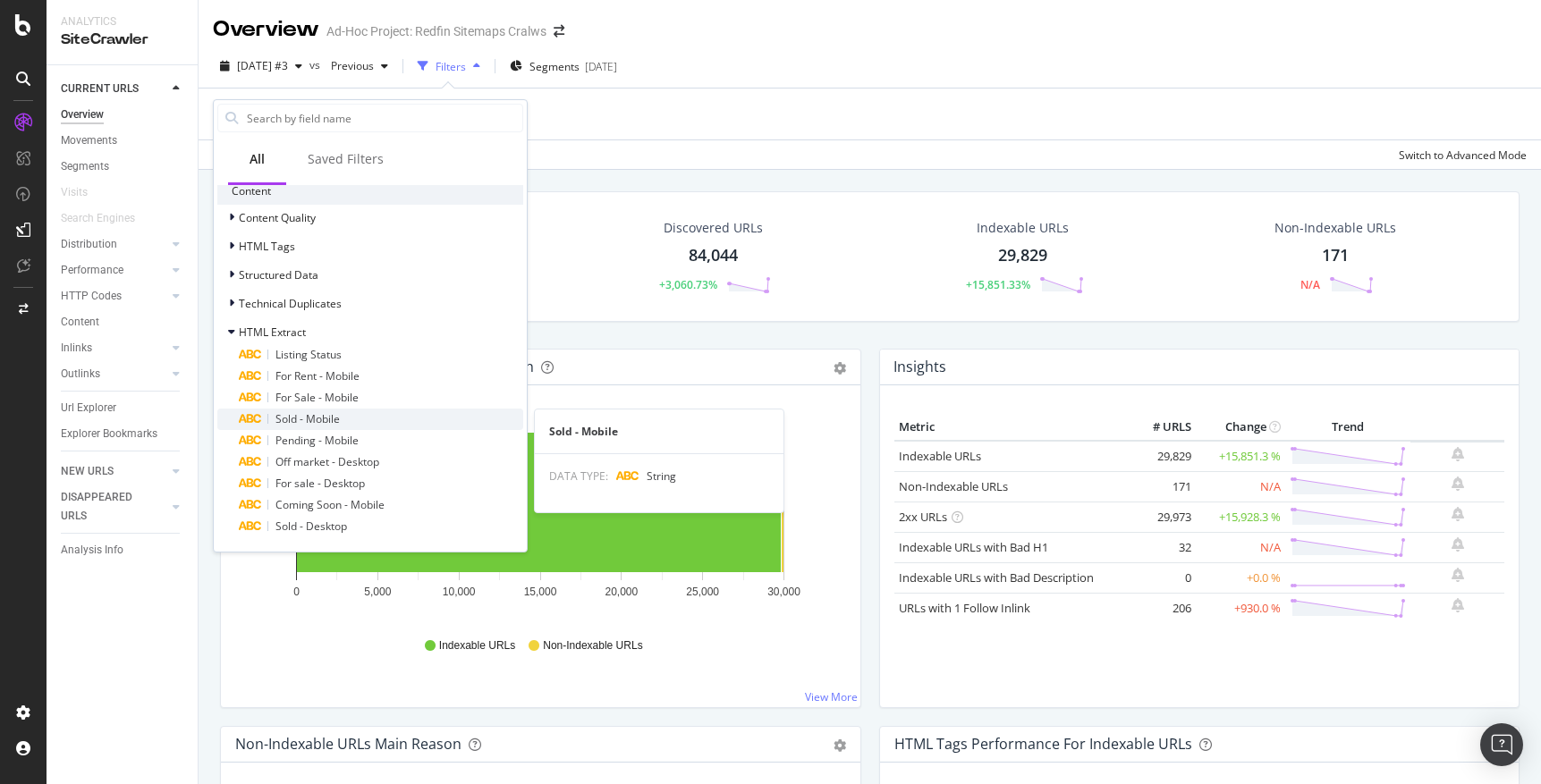
click at [328, 416] on span "Sold - Mobile" at bounding box center [307, 419] width 64 height 15
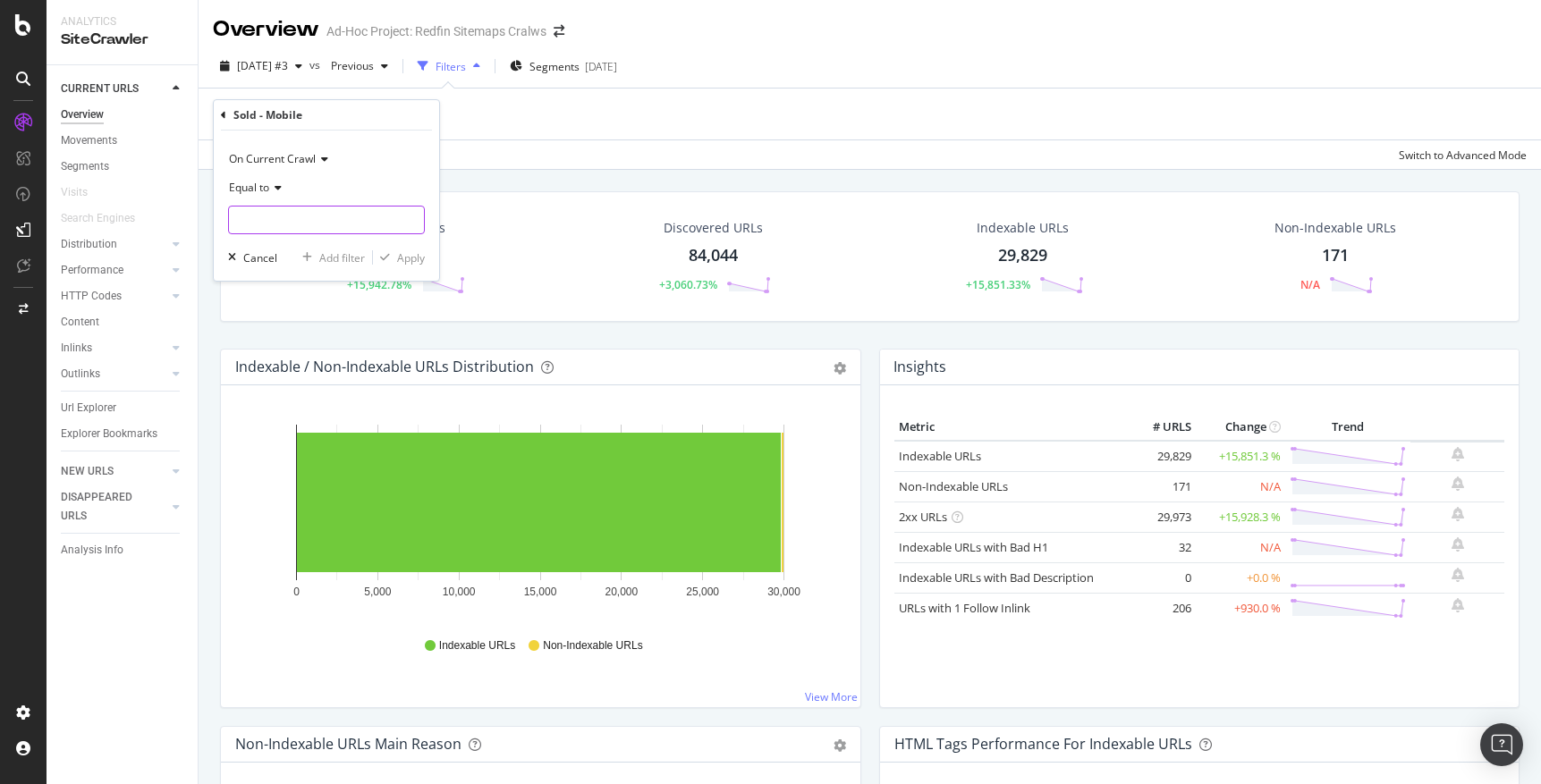
click at [332, 209] on input "text" at bounding box center [326, 220] width 195 height 29
click at [278, 190] on icon at bounding box center [276, 188] width 13 height 11
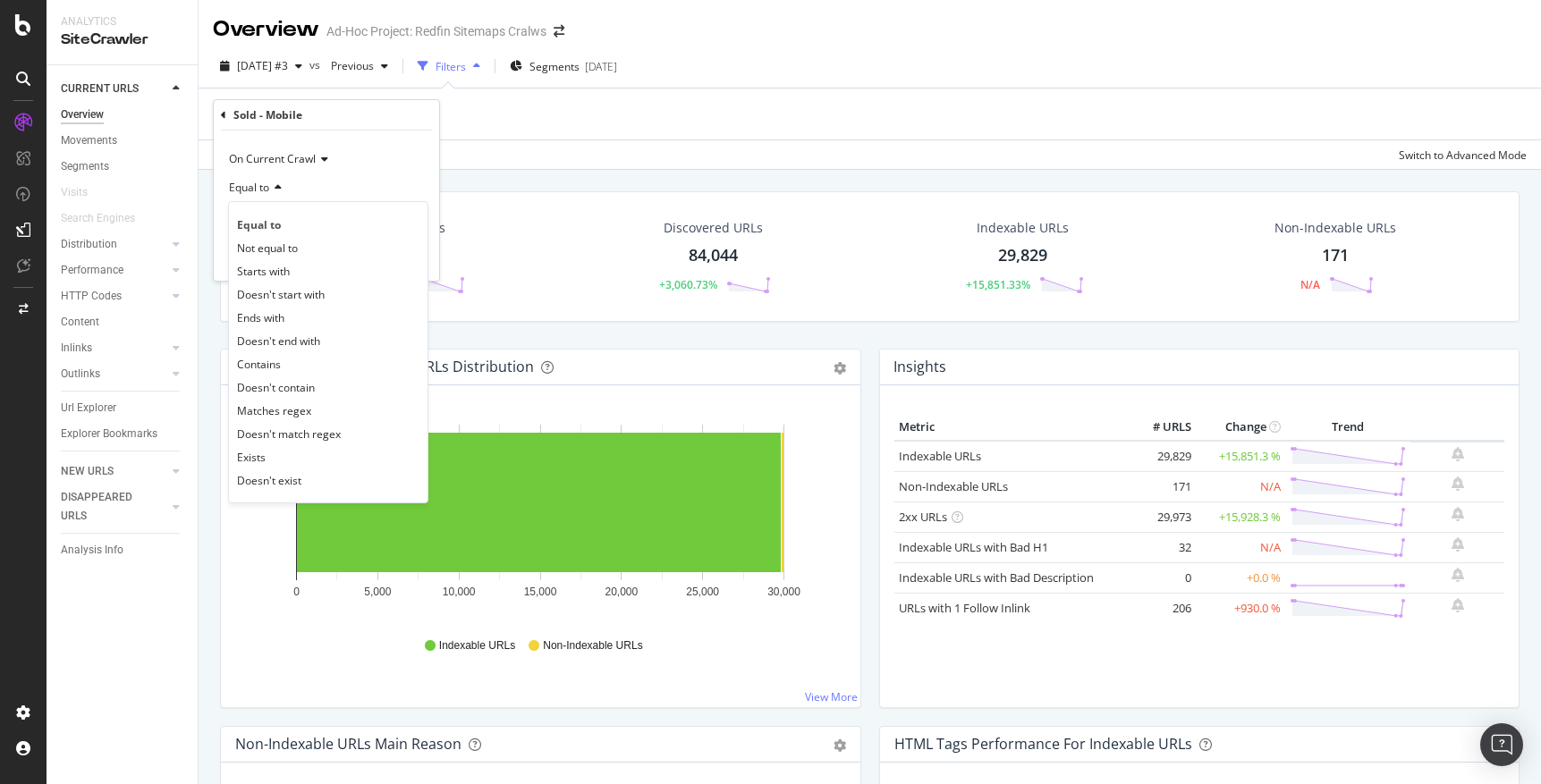
click at [278, 190] on icon at bounding box center [276, 188] width 13 height 11
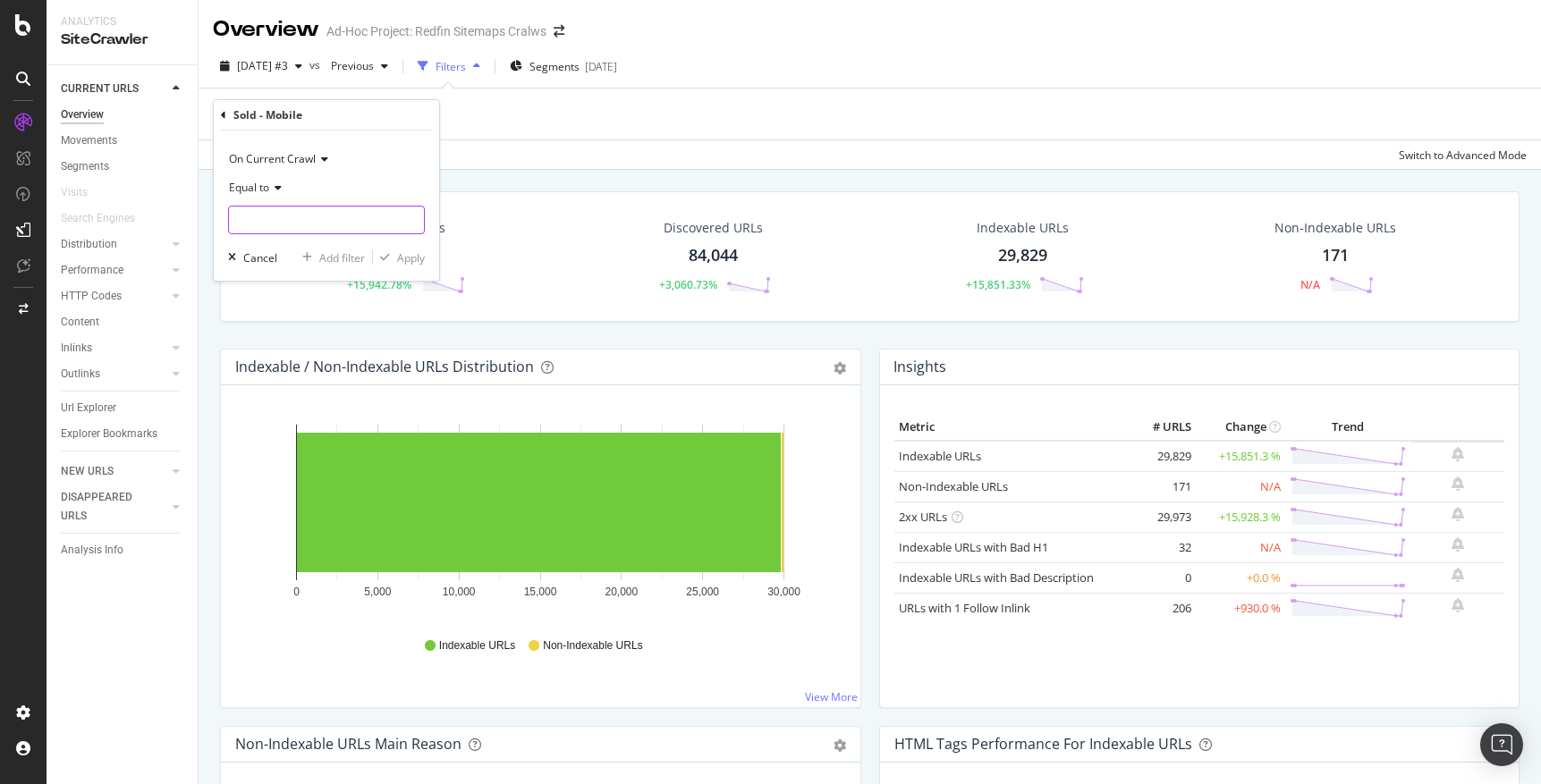
click at [268, 219] on input "text" at bounding box center [326, 220] width 195 height 29
click at [274, 186] on icon at bounding box center [276, 188] width 13 height 11
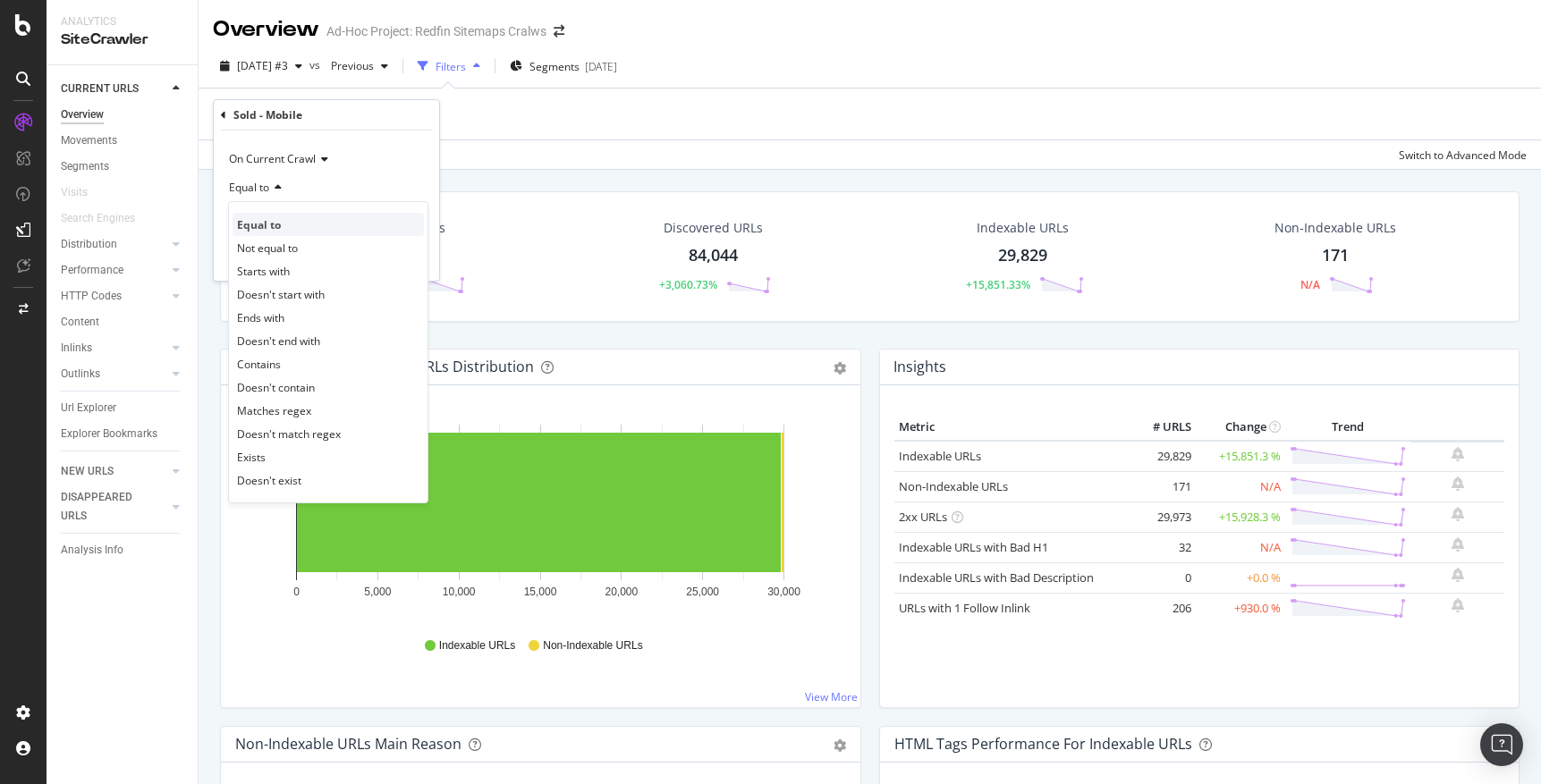
click at [260, 221] on span "Equal to" at bounding box center [259, 224] width 43 height 15
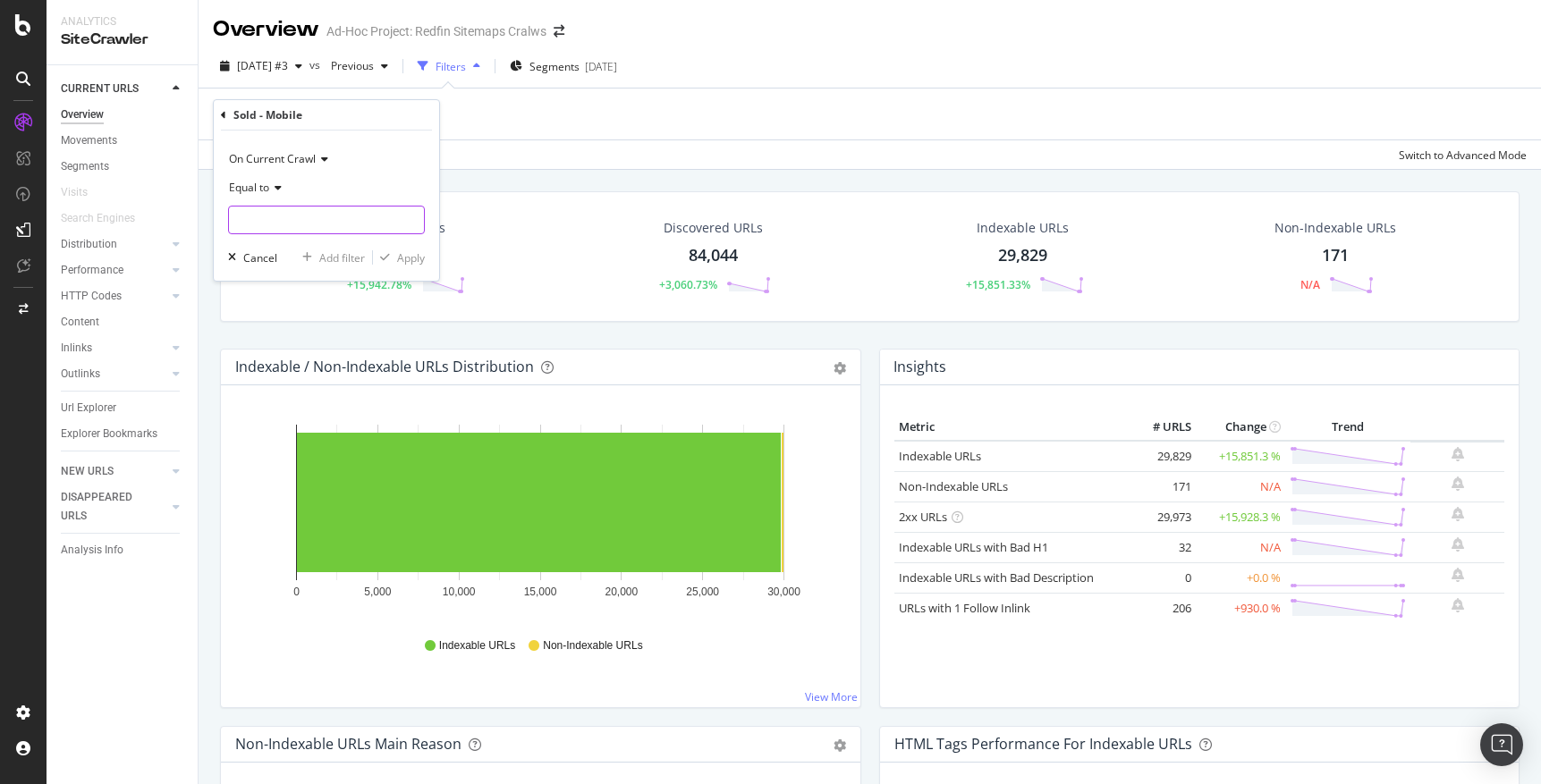
click at [271, 222] on input "text" at bounding box center [326, 220] width 195 height 29
click at [280, 188] on icon at bounding box center [276, 188] width 13 height 11
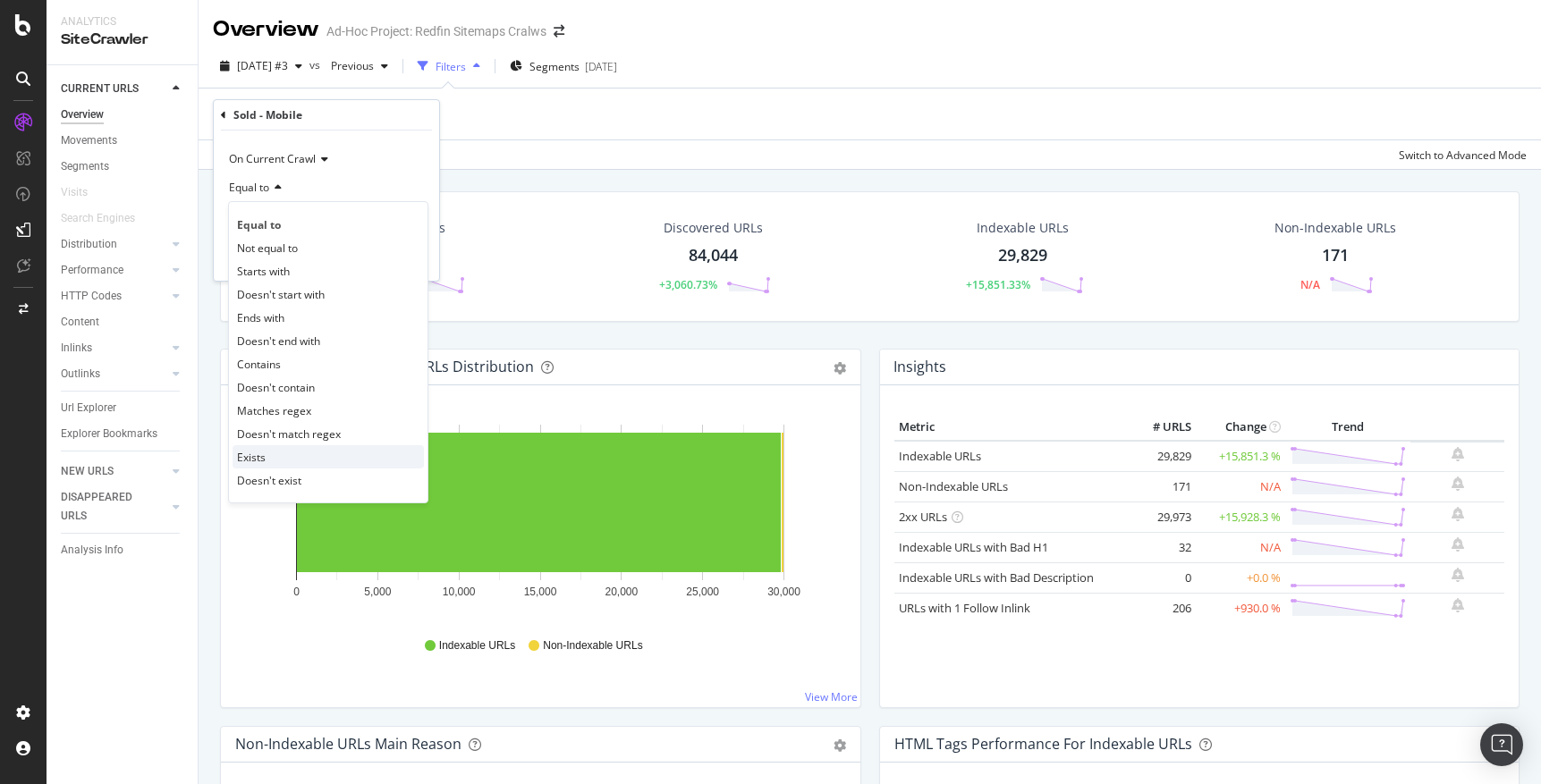
click at [248, 458] on span "Exists" at bounding box center [251, 457] width 29 height 15
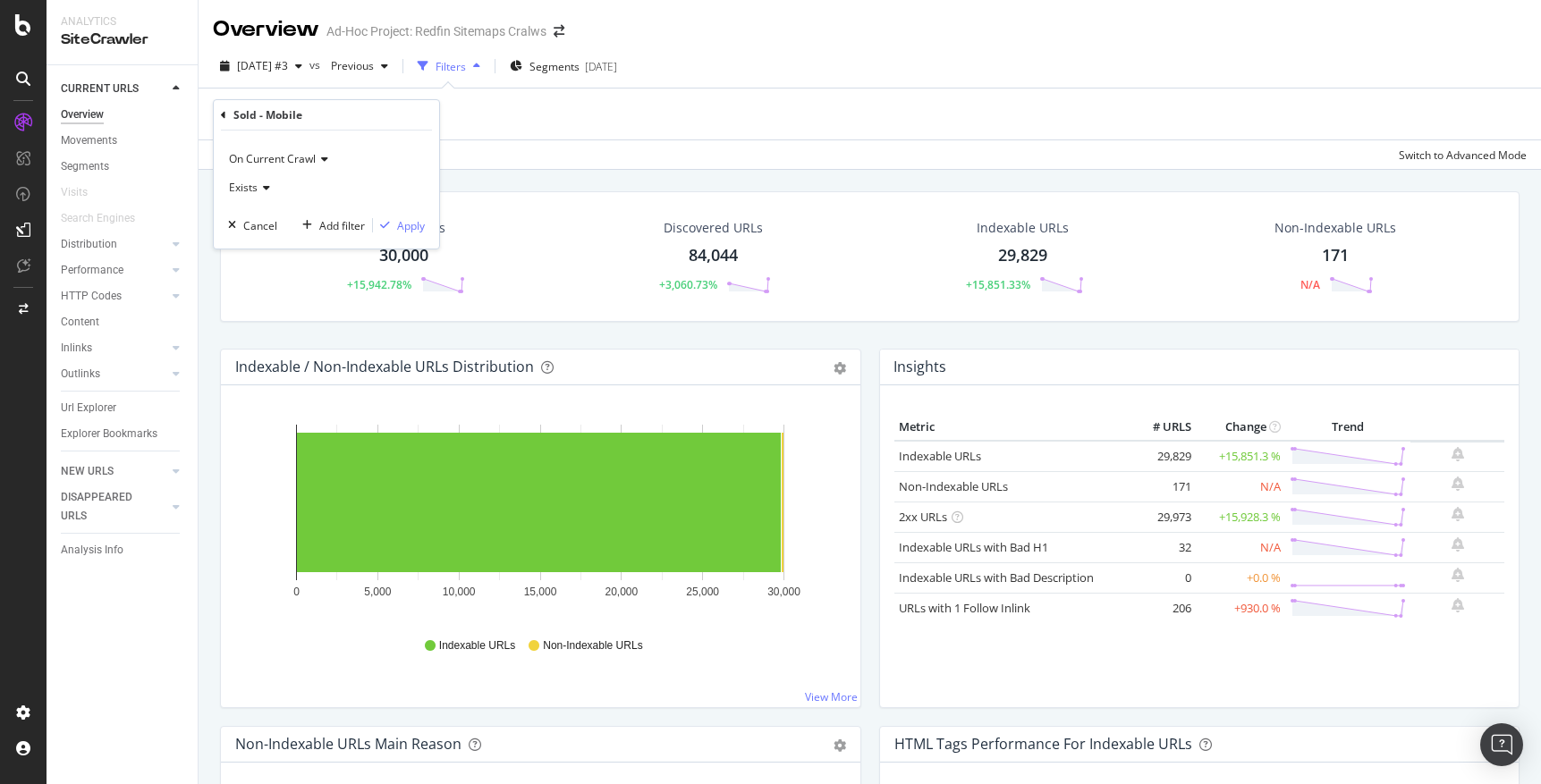
click at [262, 186] on icon at bounding box center [264, 188] width 13 height 11
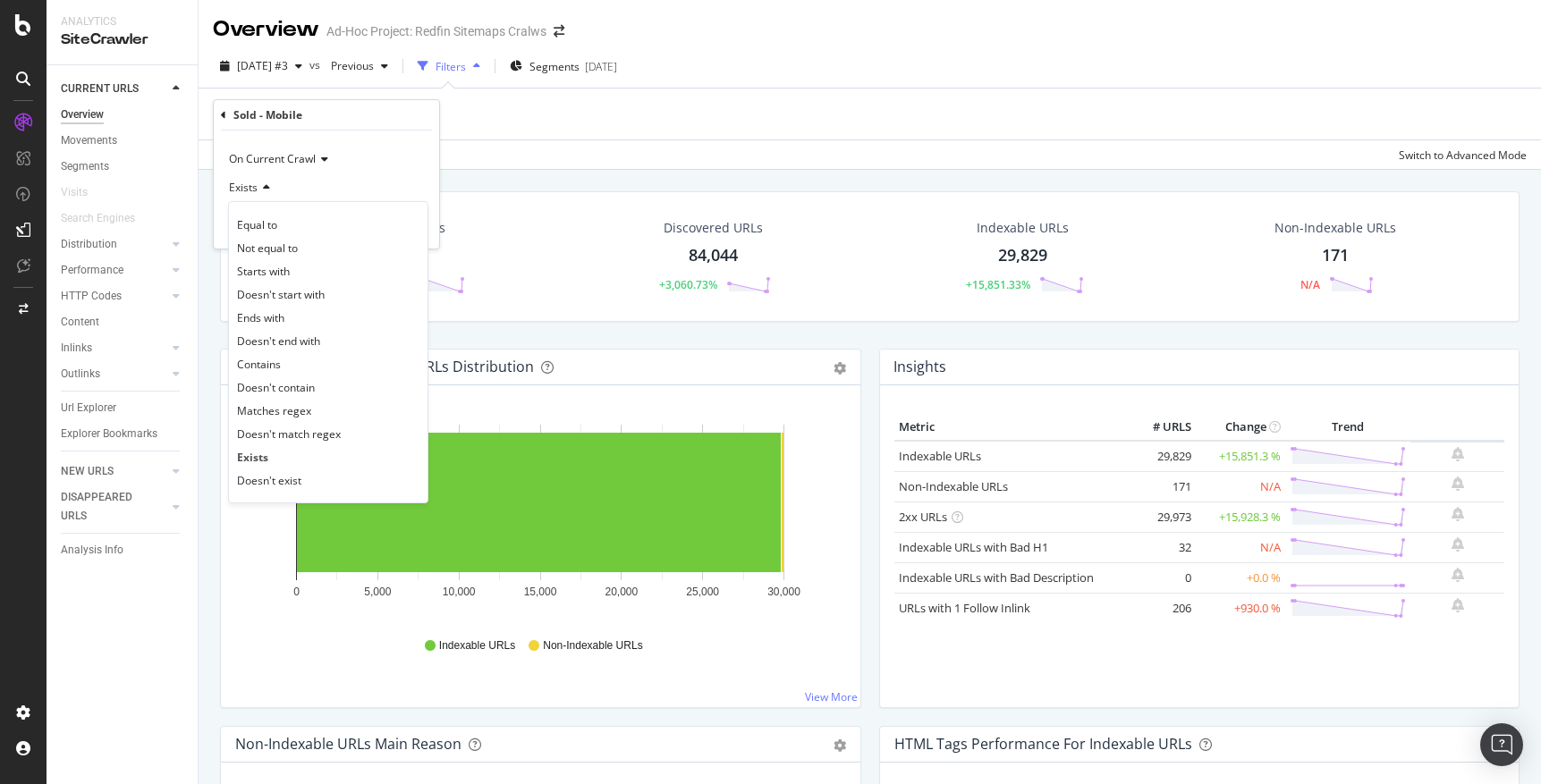
click at [262, 186] on icon at bounding box center [264, 188] width 13 height 11
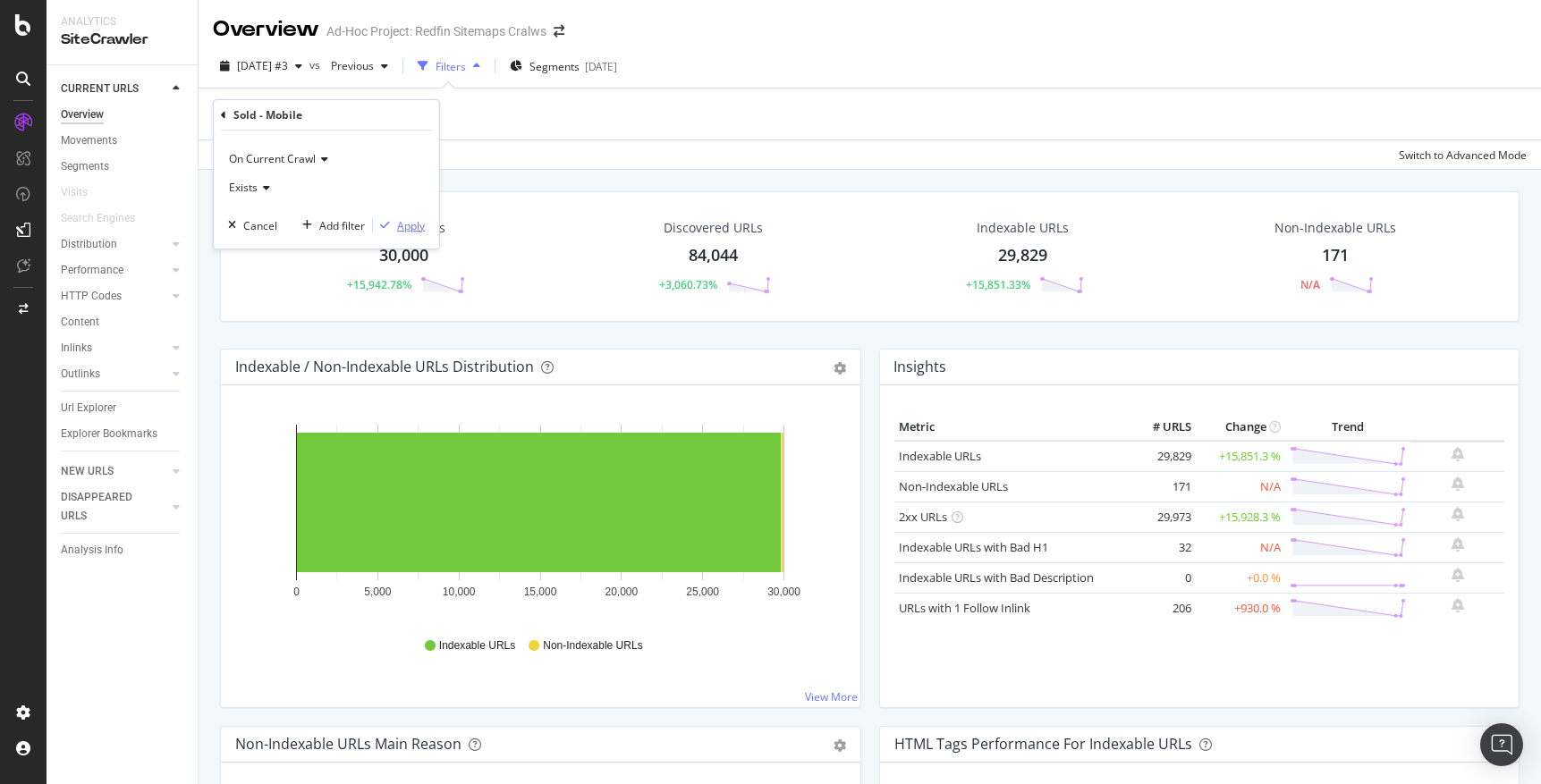
click at [409, 230] on div "Apply" at bounding box center [411, 225] width 28 height 15
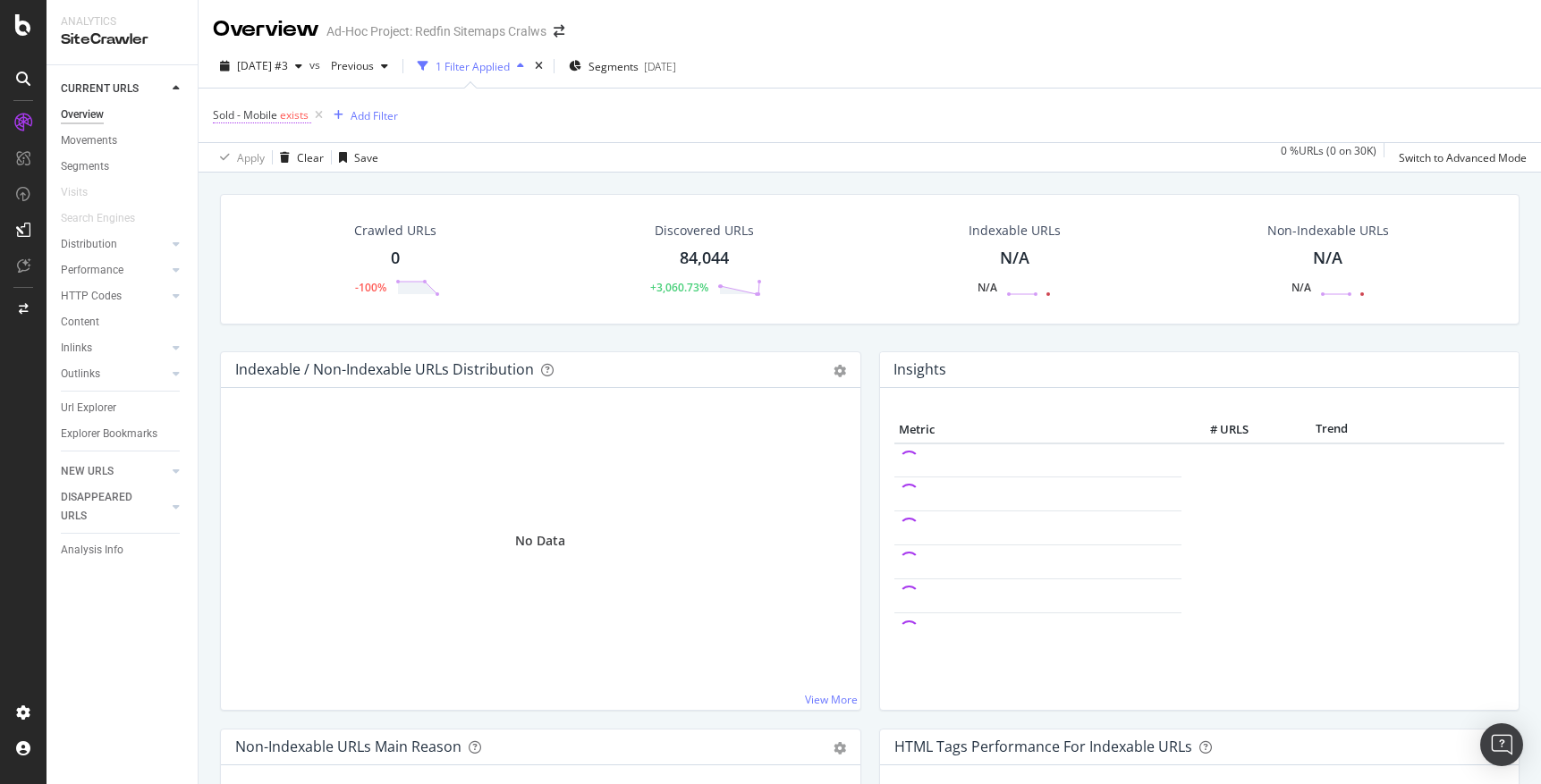
click at [304, 112] on span "exists" at bounding box center [295, 115] width 29 height 15
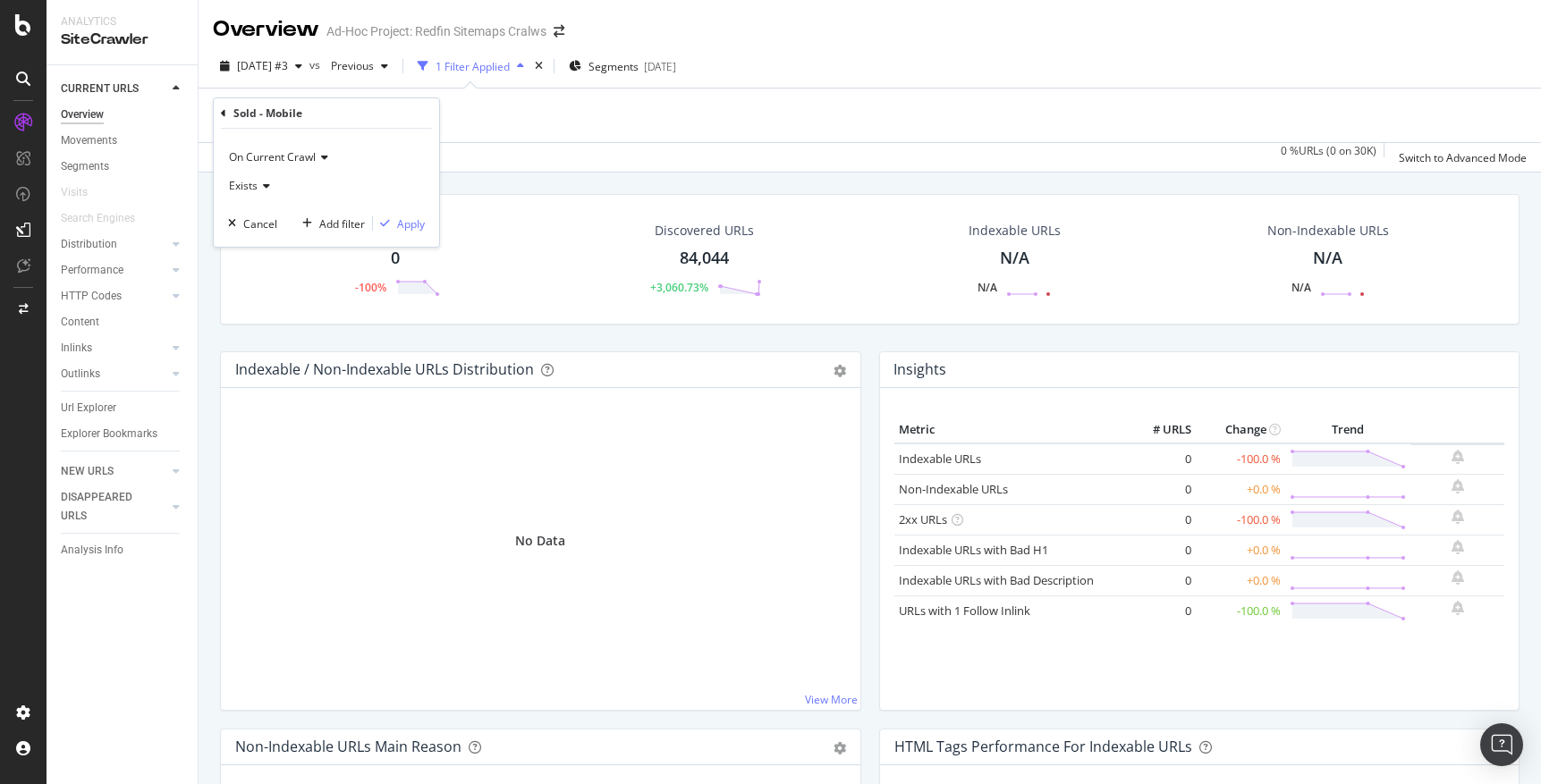
click at [320, 157] on icon at bounding box center [322, 157] width 13 height 11
click at [258, 194] on div "Exists" at bounding box center [326, 186] width 197 height 29
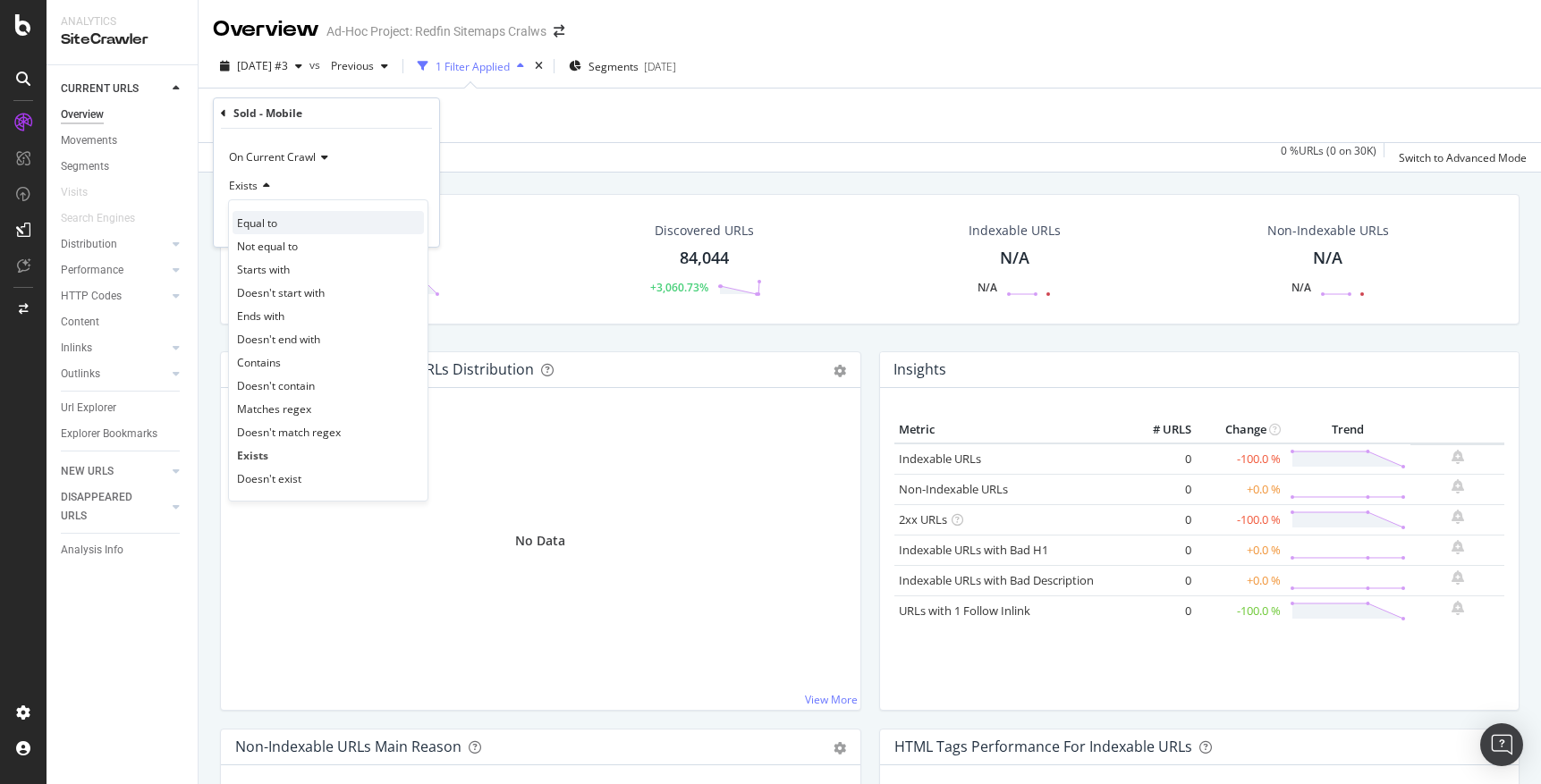
click at [255, 222] on span "Equal to" at bounding box center [257, 222] width 40 height 15
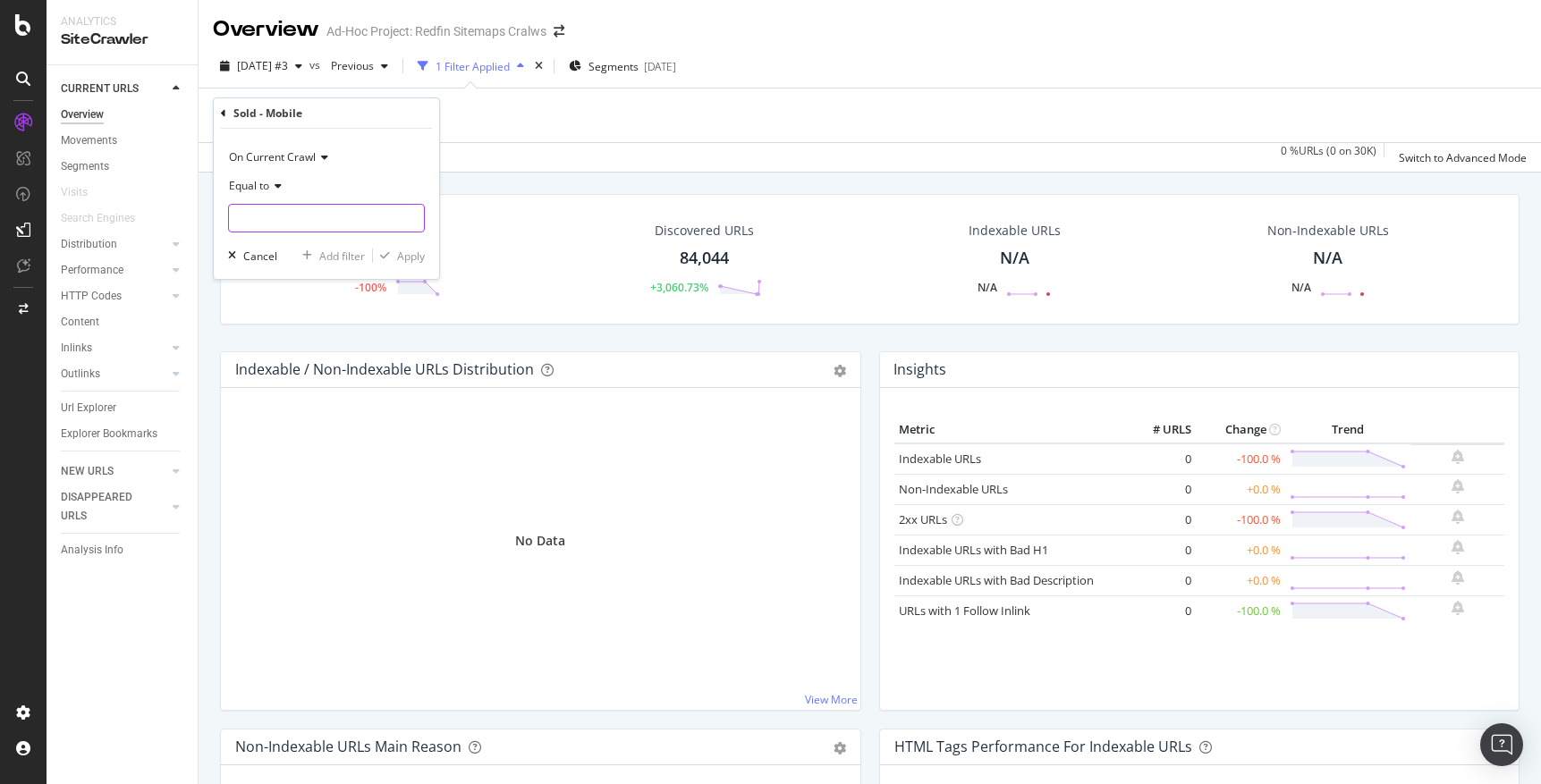
click at [259, 221] on input "text" at bounding box center [326, 218] width 195 height 29
click at [254, 256] on div "Cancel" at bounding box center [260, 256] width 34 height 15
